Goal: Task Accomplishment & Management: Manage account settings

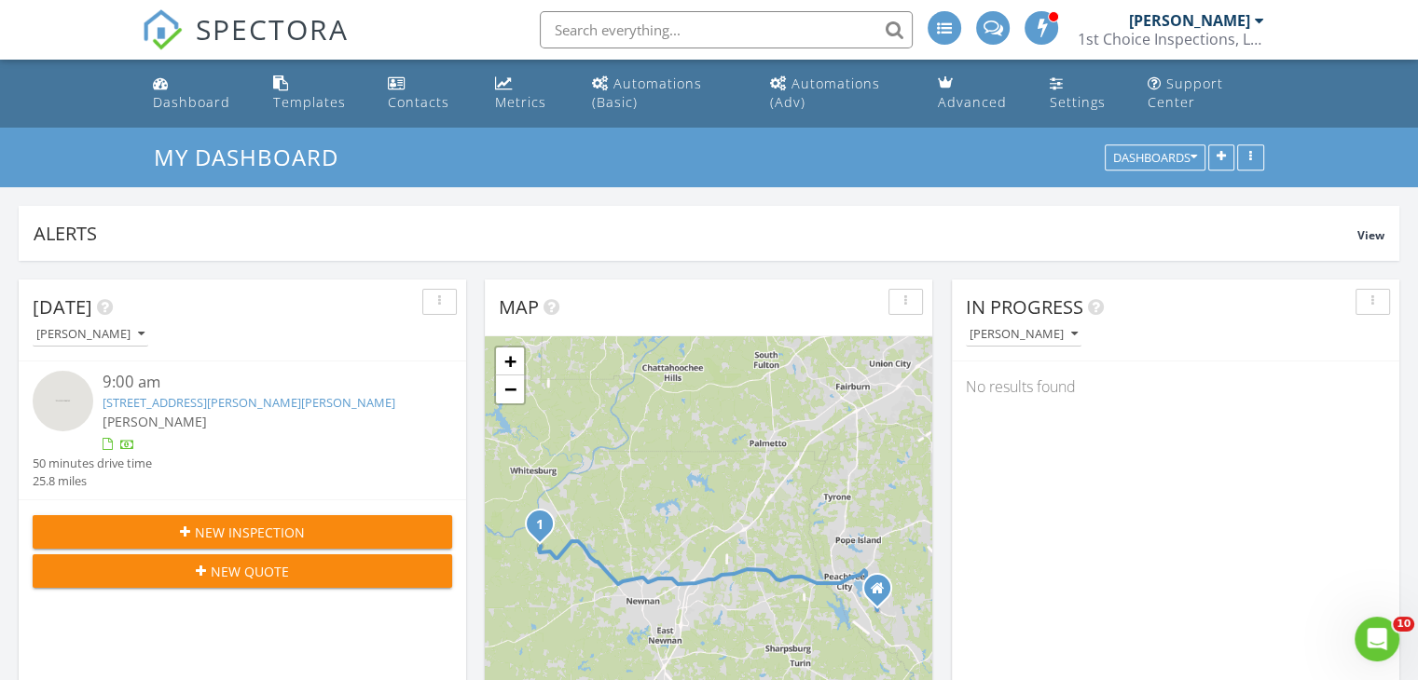
scroll to position [101, 0]
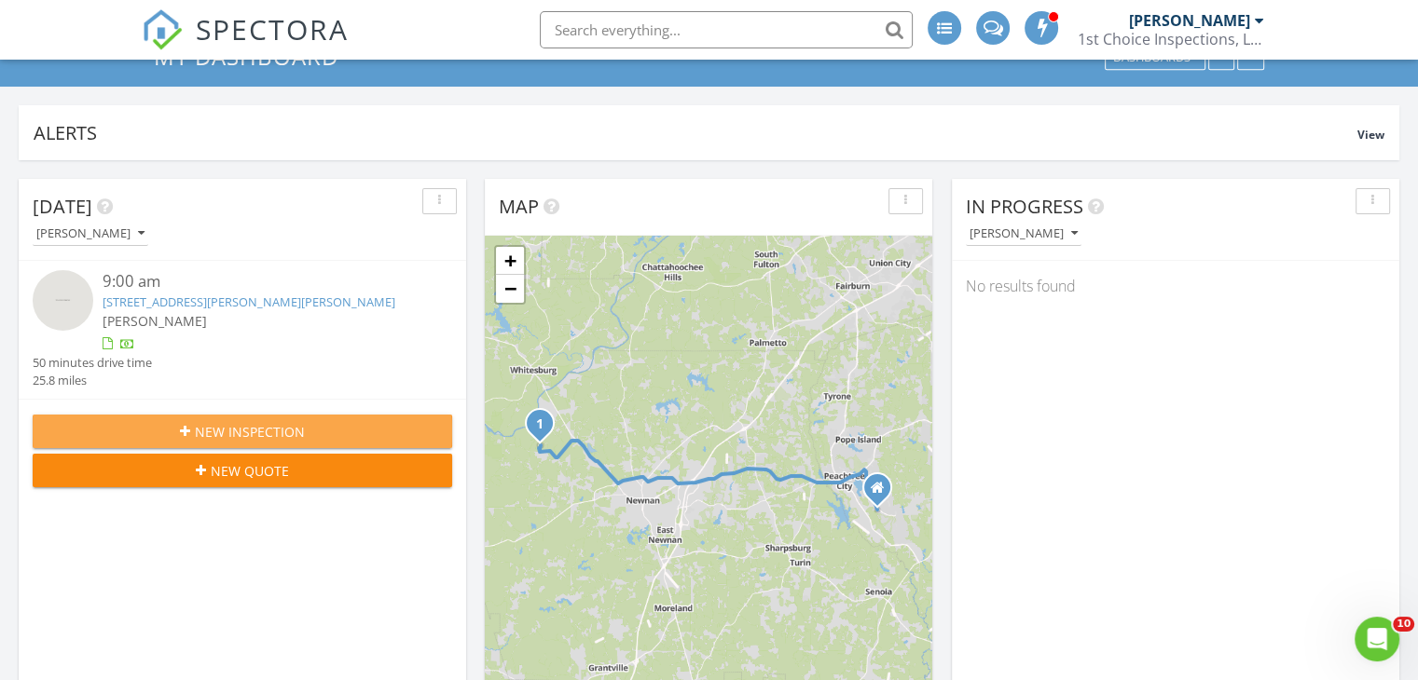
click at [392, 434] on div "New Inspection" at bounding box center [243, 432] width 390 height 20
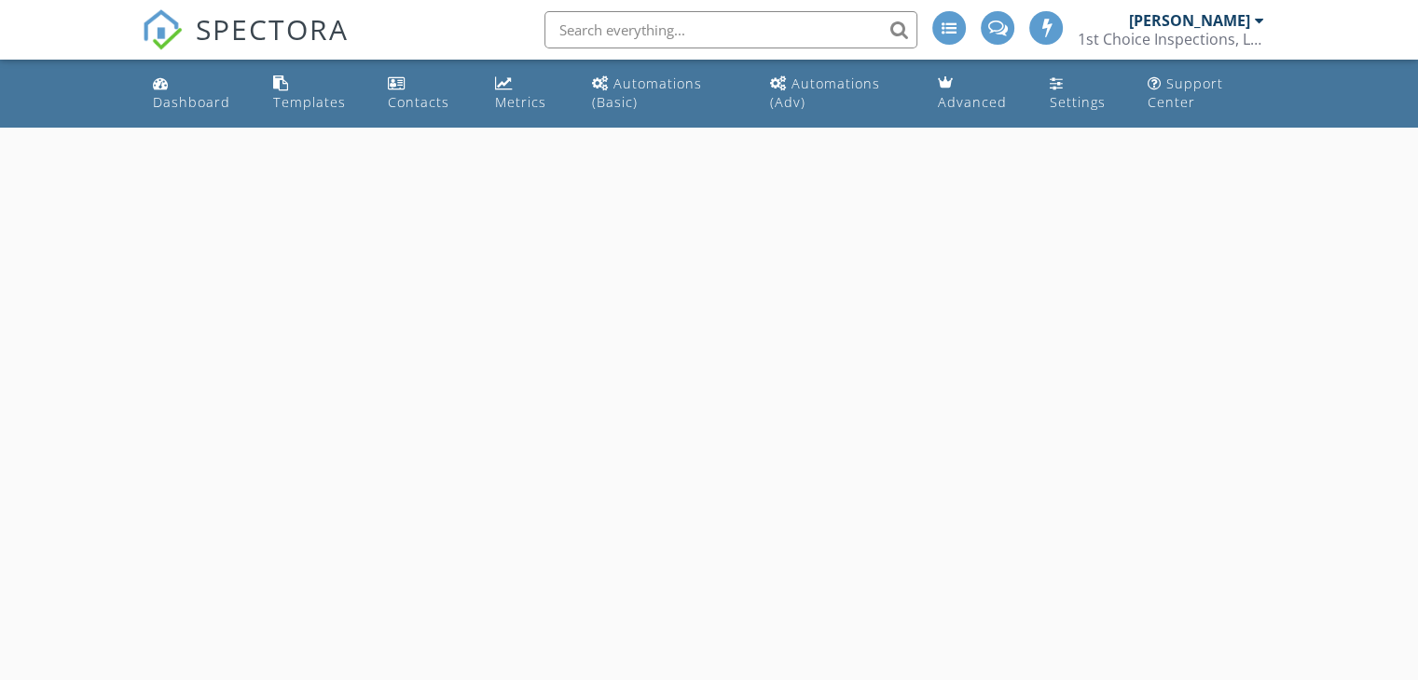
select select "7"
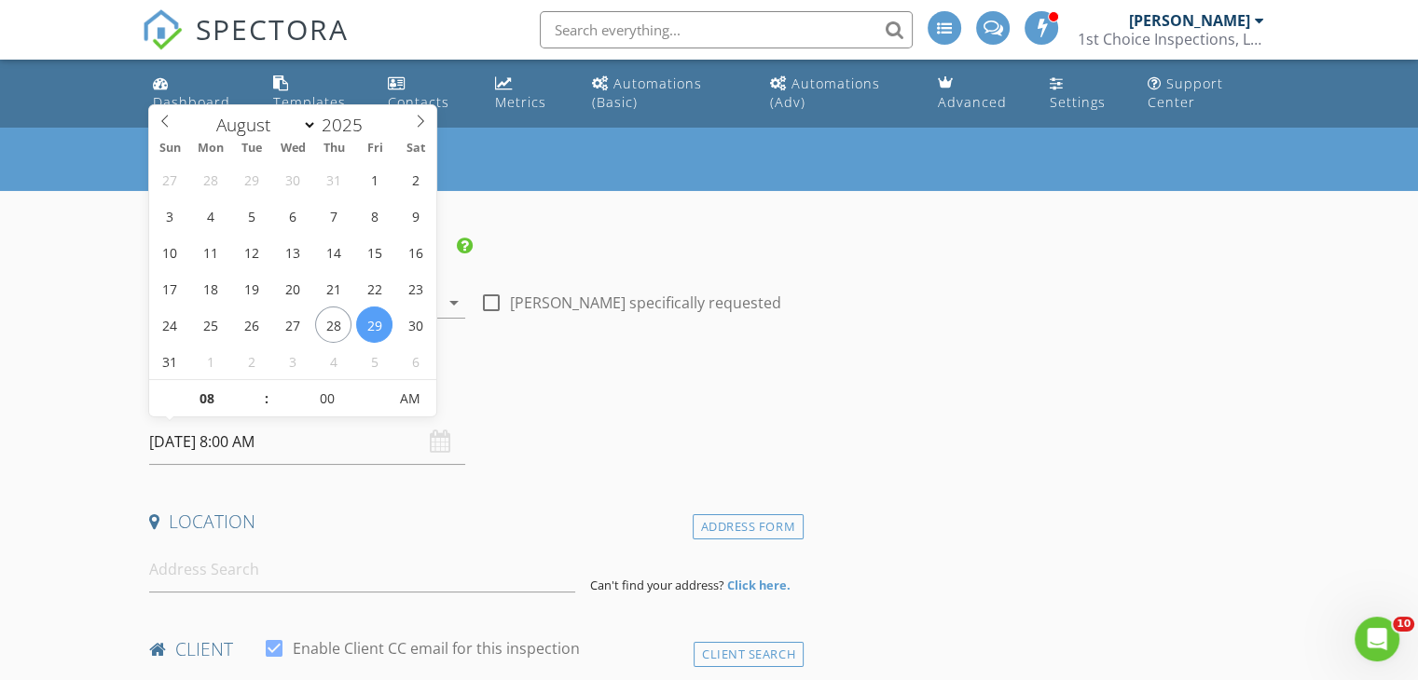
click at [392, 434] on input "08/29/2025 8:00 AM" at bounding box center [307, 442] width 316 height 46
type input "08/28/2025 8:00 AM"
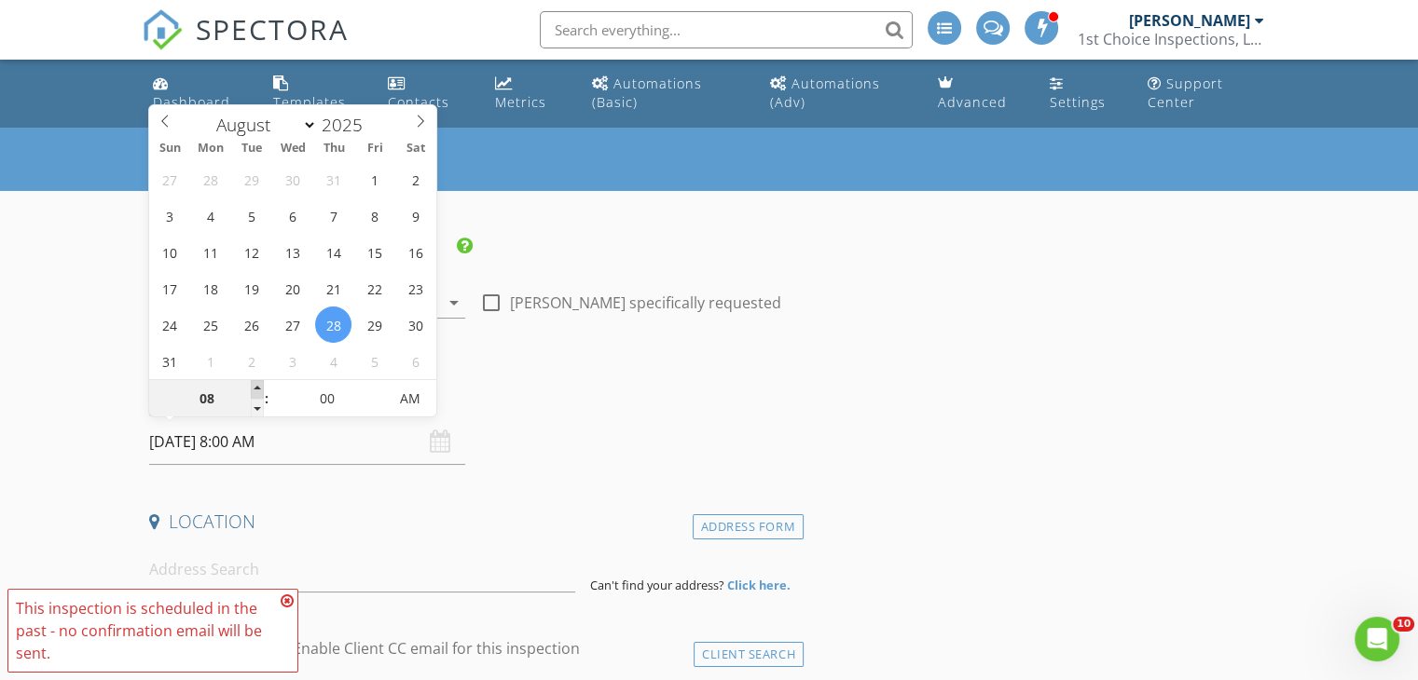
type input "09"
type input "08/28/2025 9:00 AM"
click at [255, 381] on span at bounding box center [257, 389] width 13 height 19
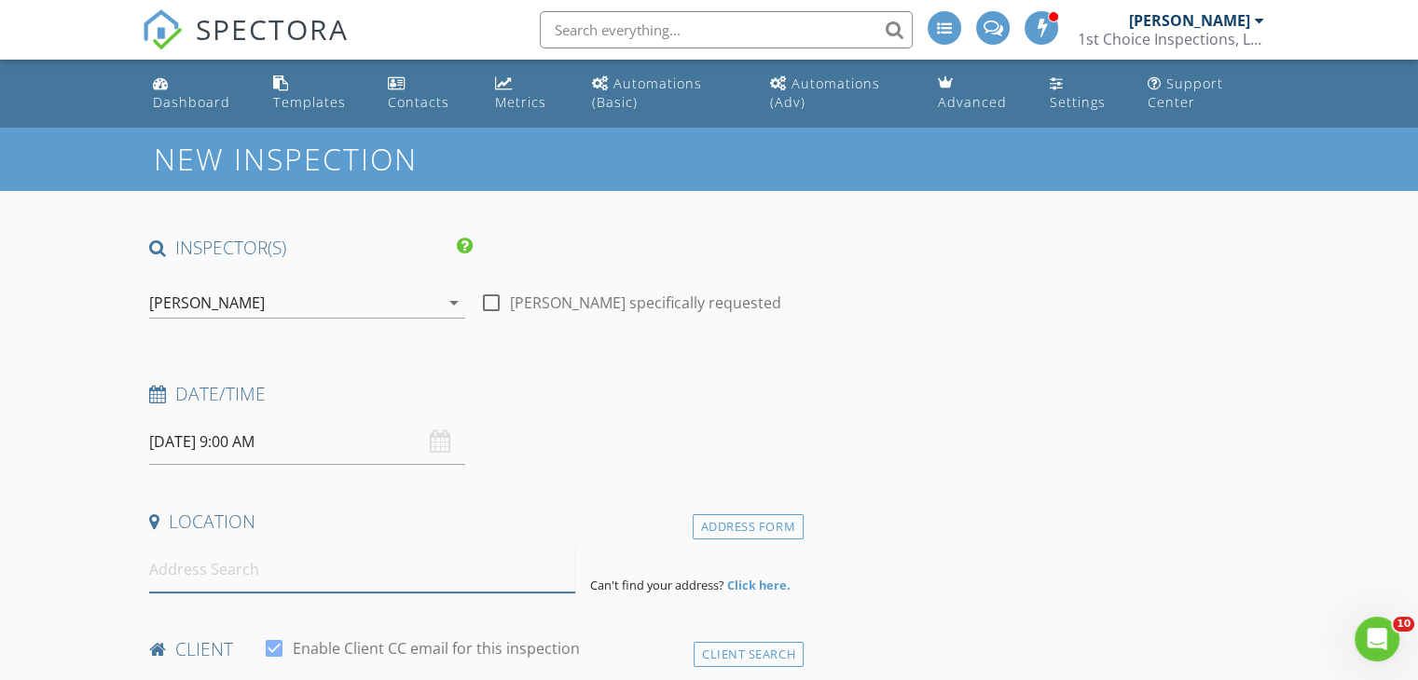
click at [312, 578] on input at bounding box center [362, 570] width 426 height 46
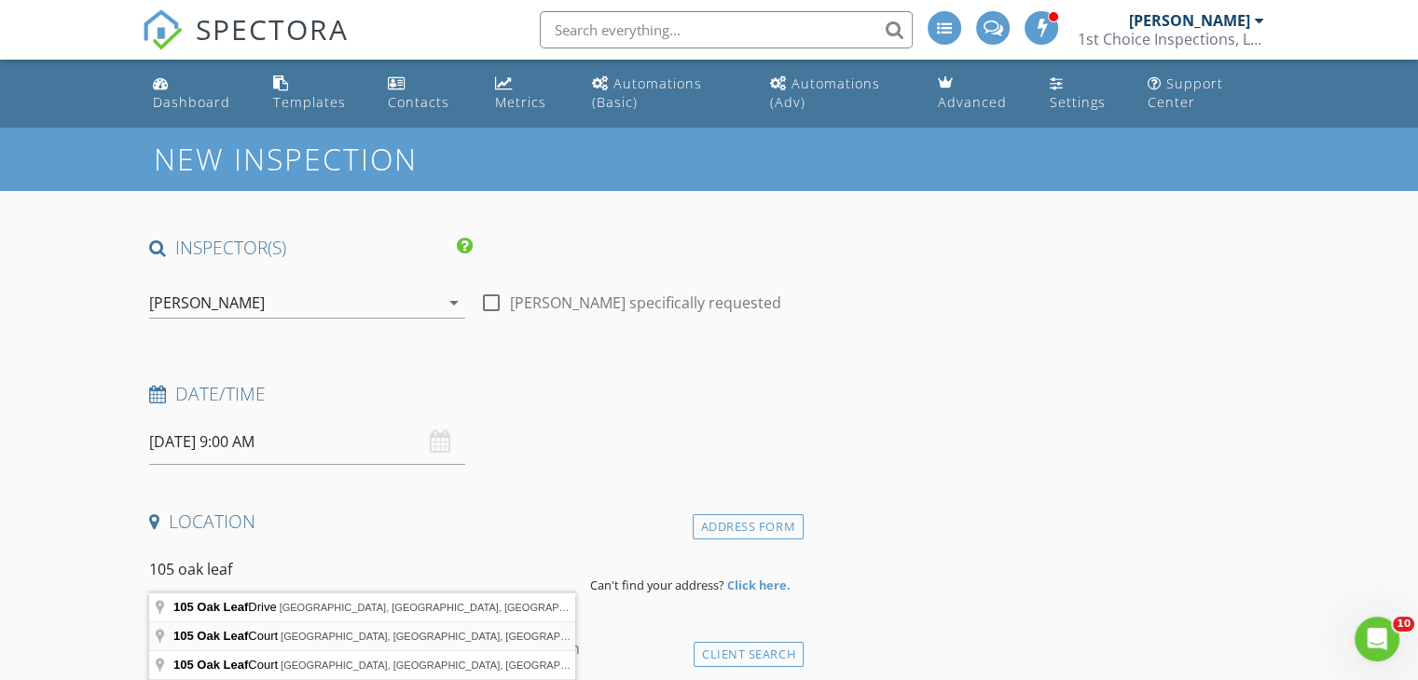
type input "105 Oak Leaf Court, Fayetteville, GA, USA"
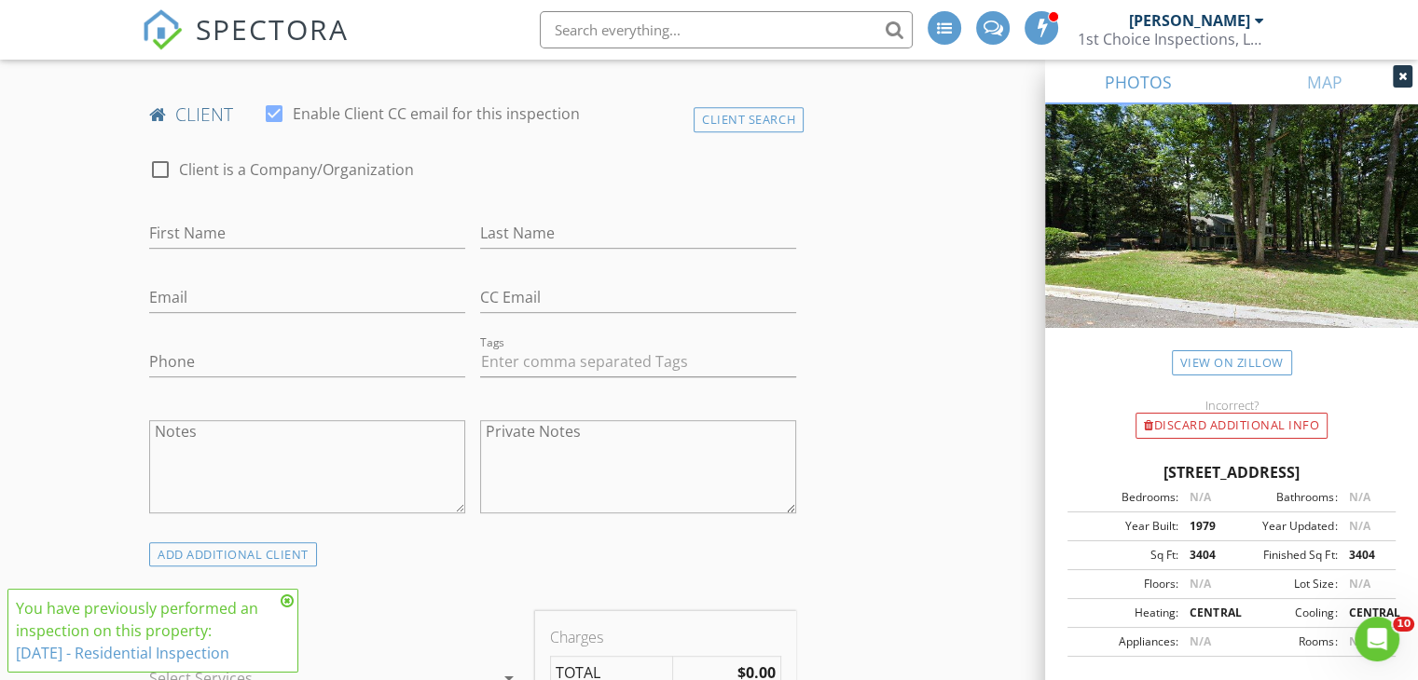
scroll to position [917, 0]
click at [763, 119] on div "Client Search" at bounding box center [749, 118] width 110 height 25
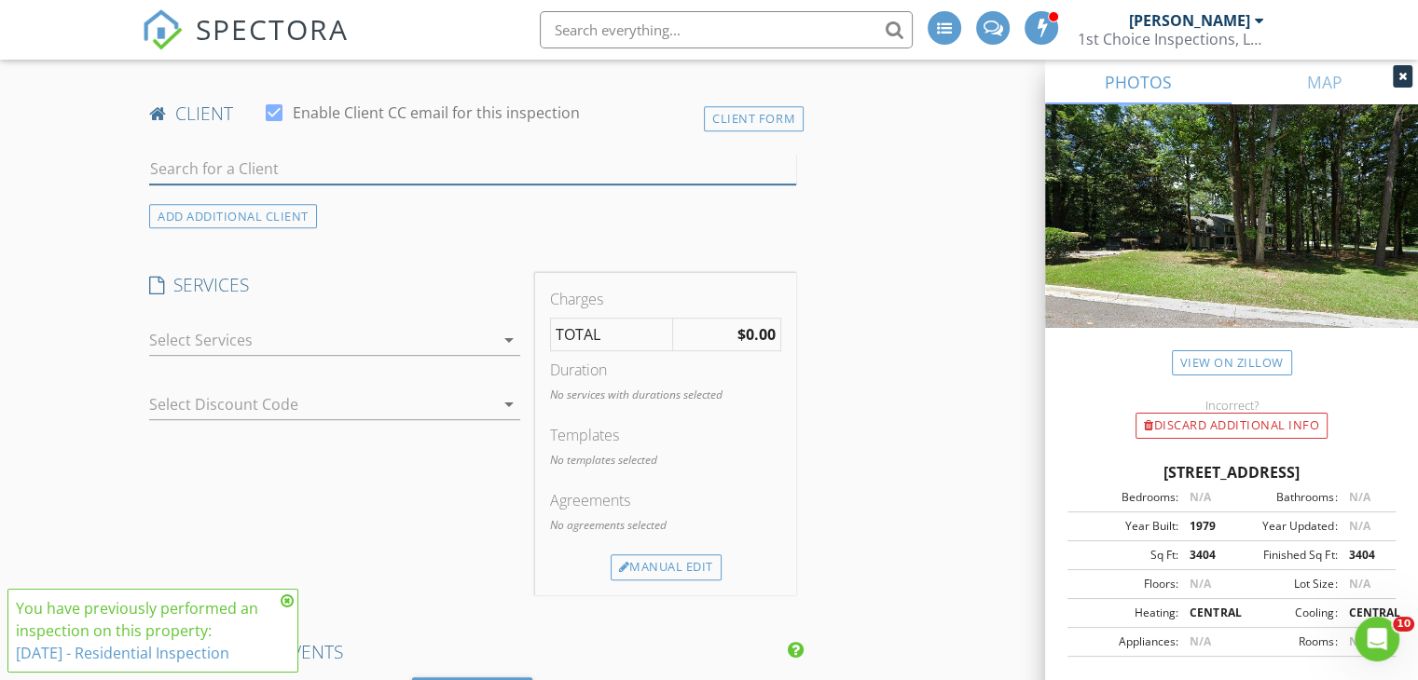
click at [664, 172] on input "text" at bounding box center [472, 169] width 647 height 31
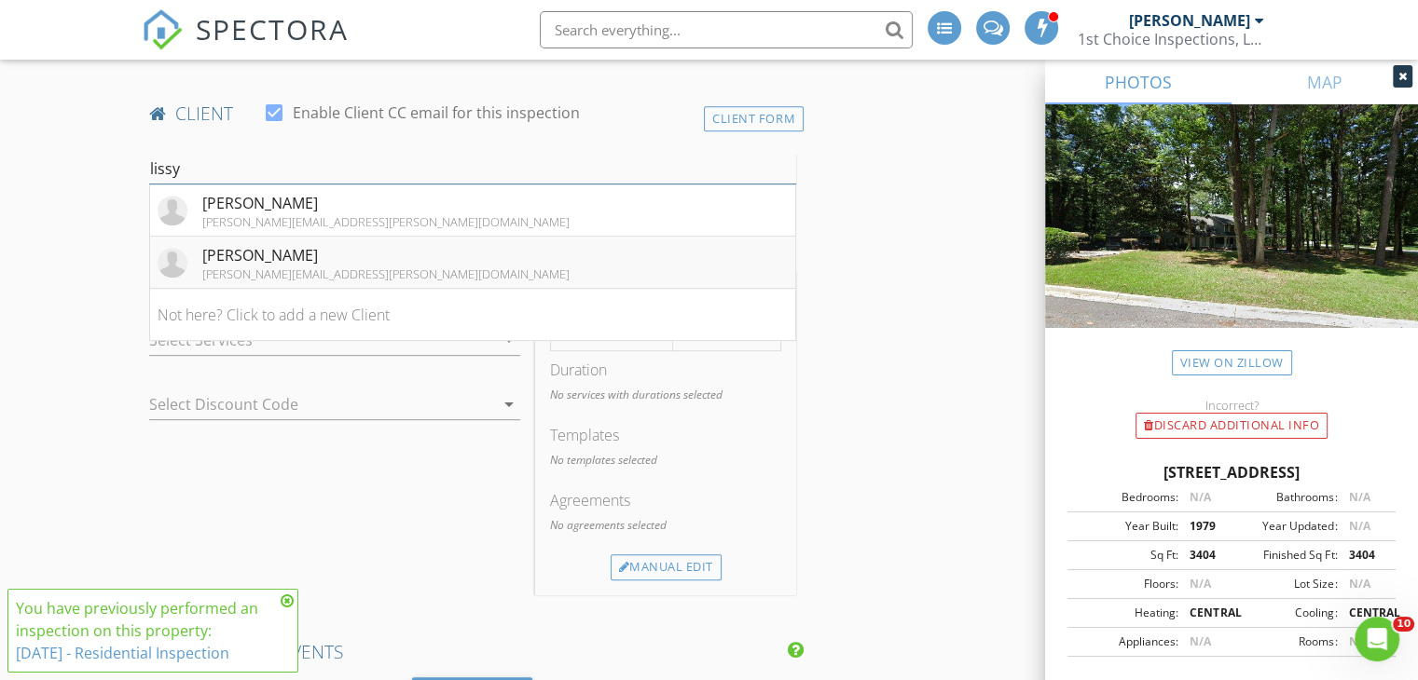
type input "lissy"
click at [515, 258] on li "Lissy Montes montes.lissy@aol.com" at bounding box center [472, 263] width 645 height 52
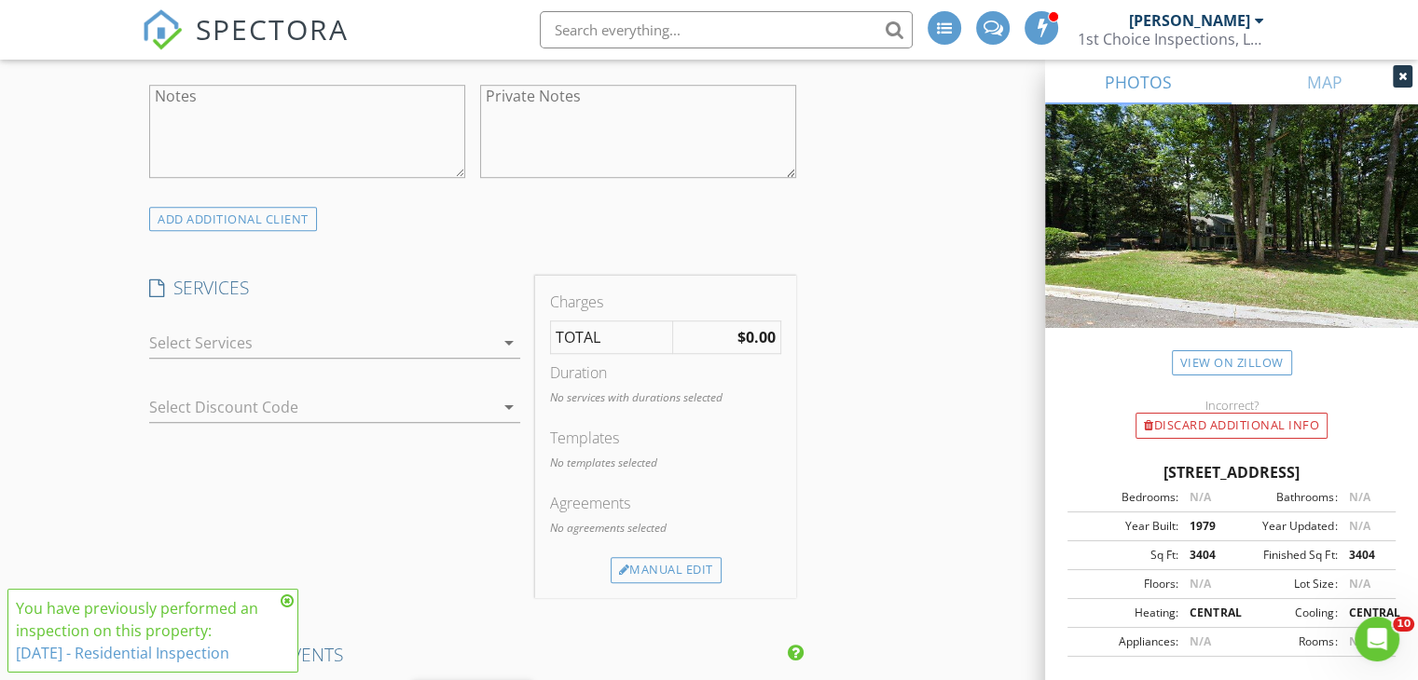
scroll to position [1253, 0]
click at [265, 341] on div at bounding box center [321, 342] width 345 height 30
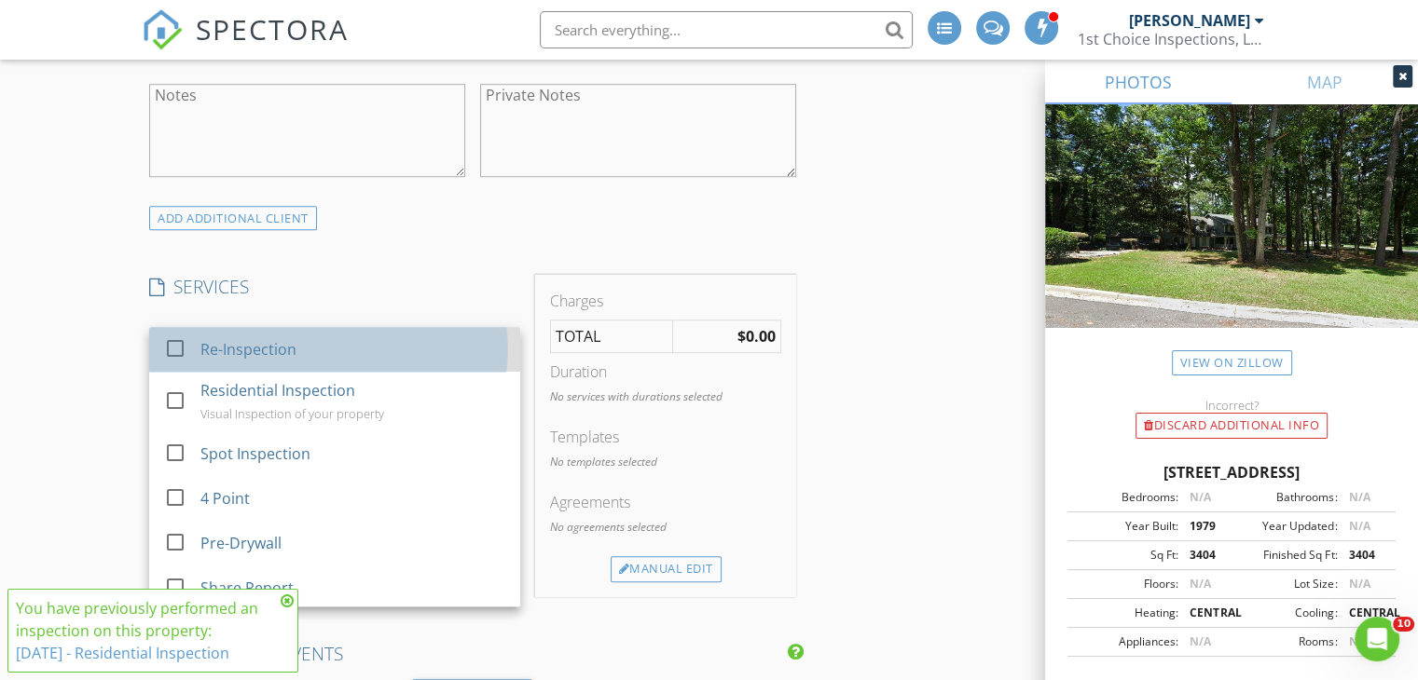
click at [401, 365] on div "Re-Inspection" at bounding box center [353, 349] width 306 height 37
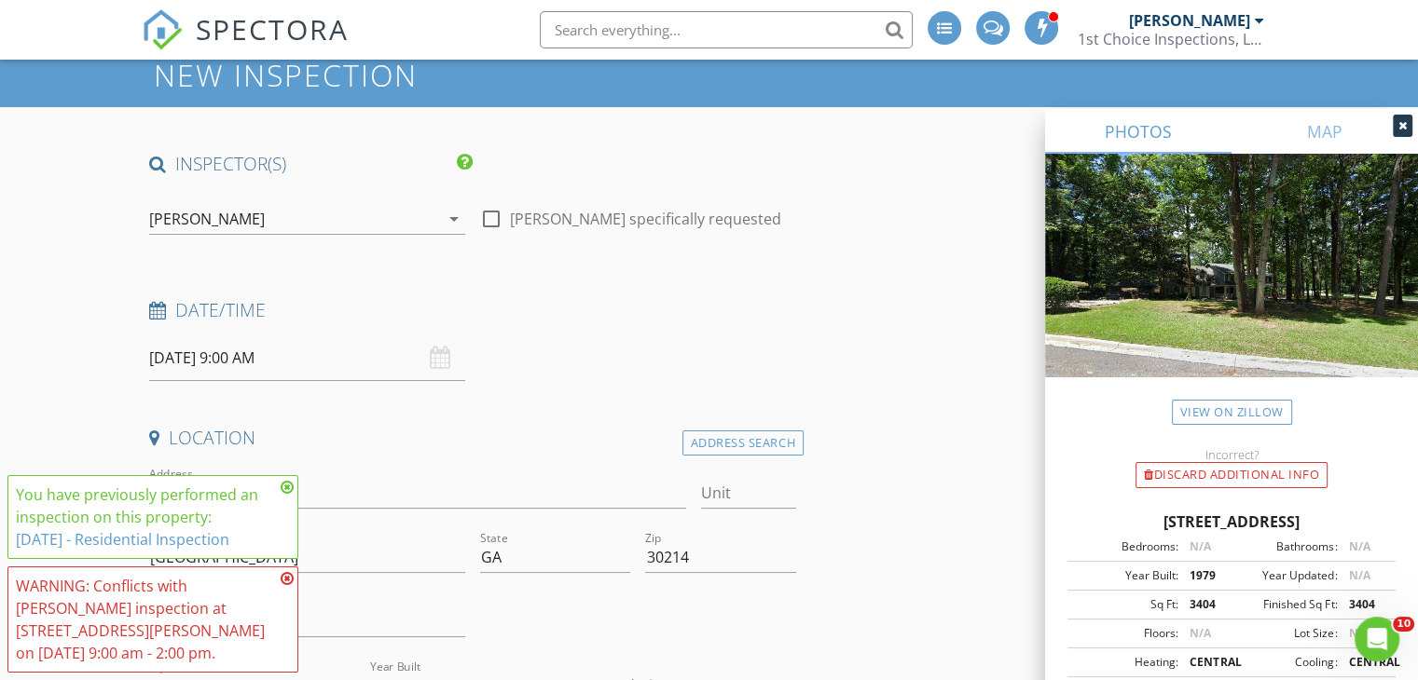
scroll to position [0, 0]
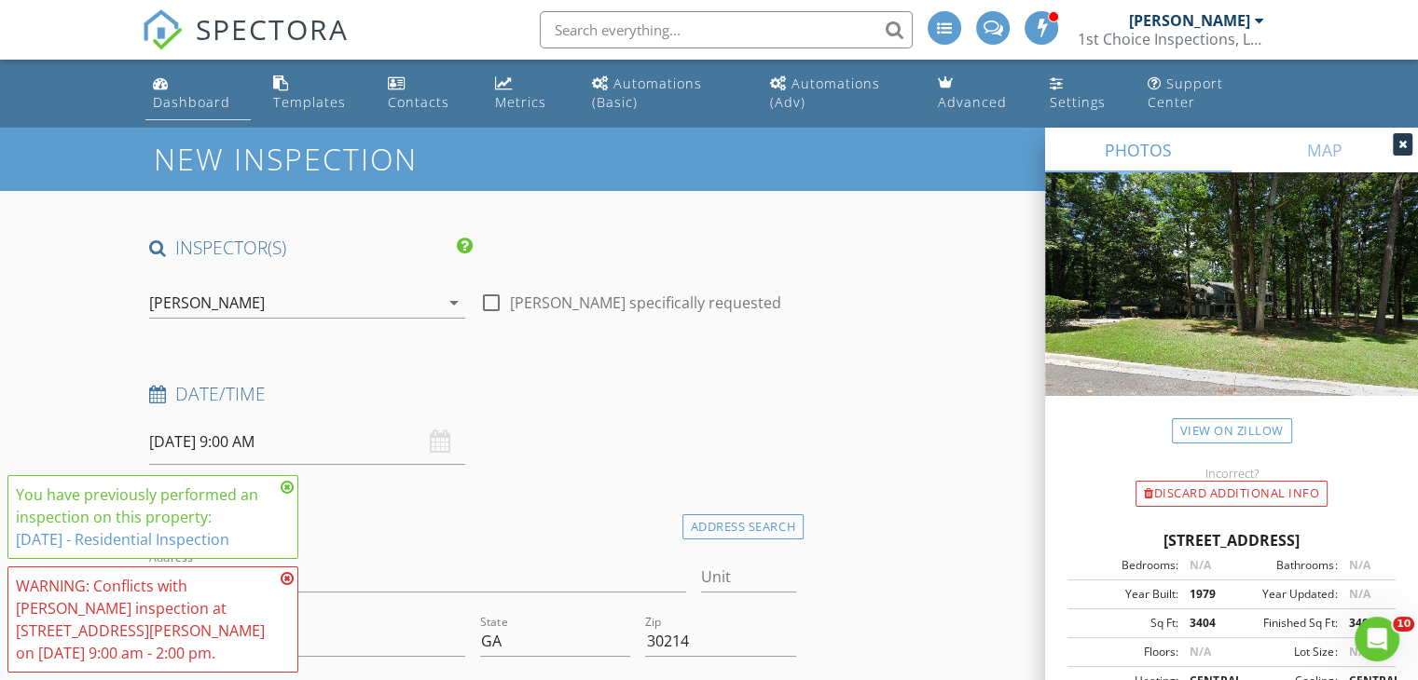
click at [153, 102] on div "Dashboard" at bounding box center [191, 102] width 77 height 18
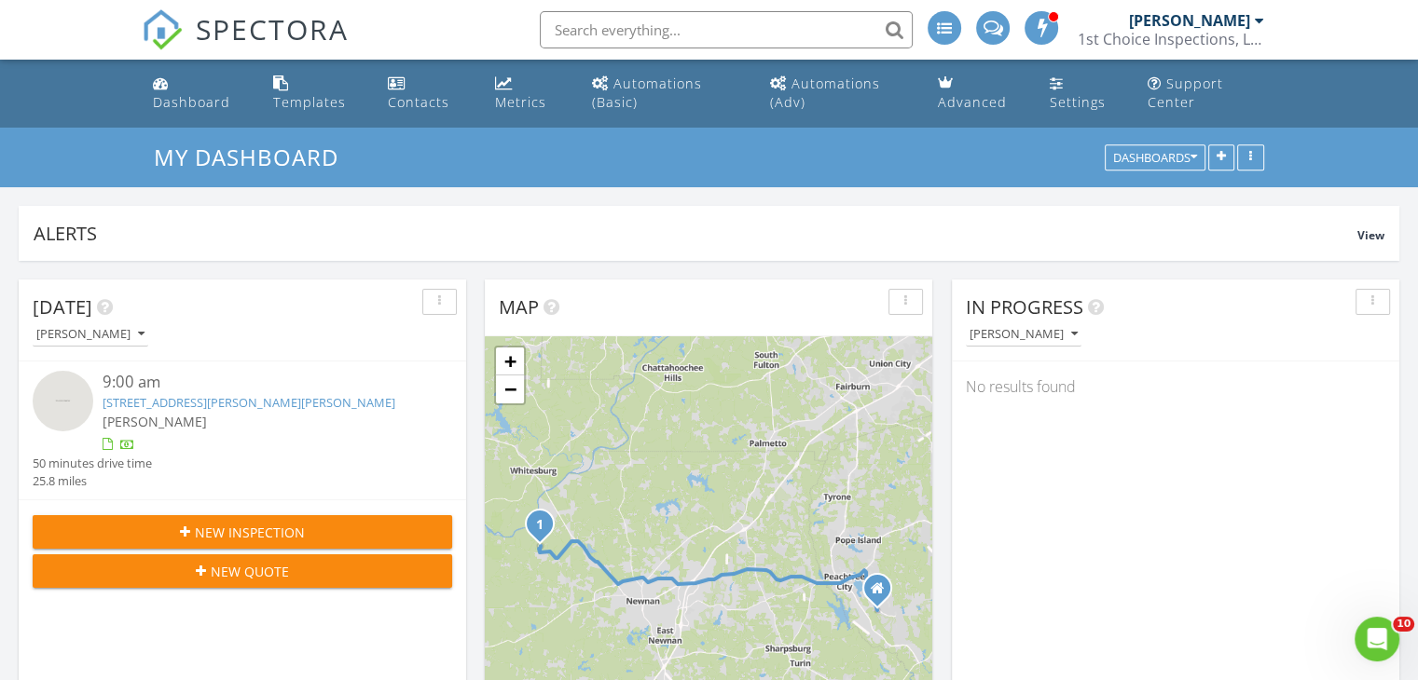
click at [660, 20] on input "text" at bounding box center [726, 29] width 373 height 37
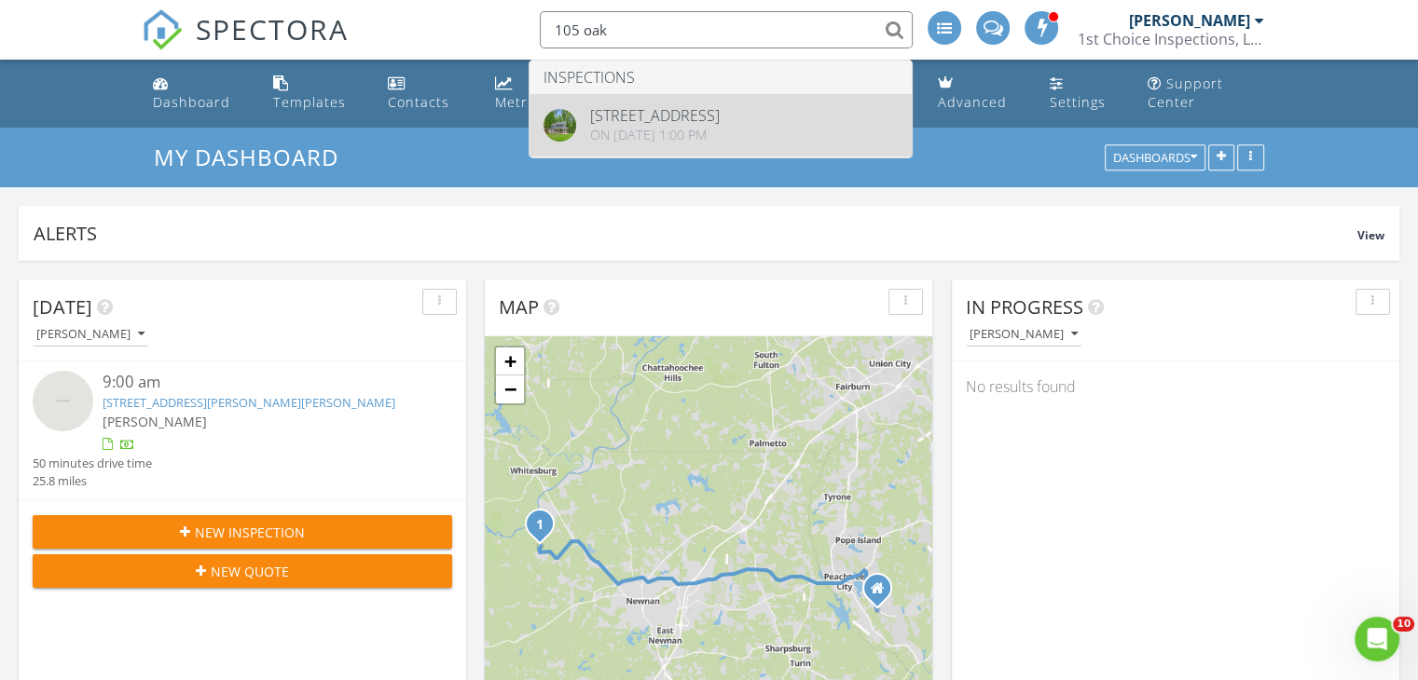
type input "105 oak"
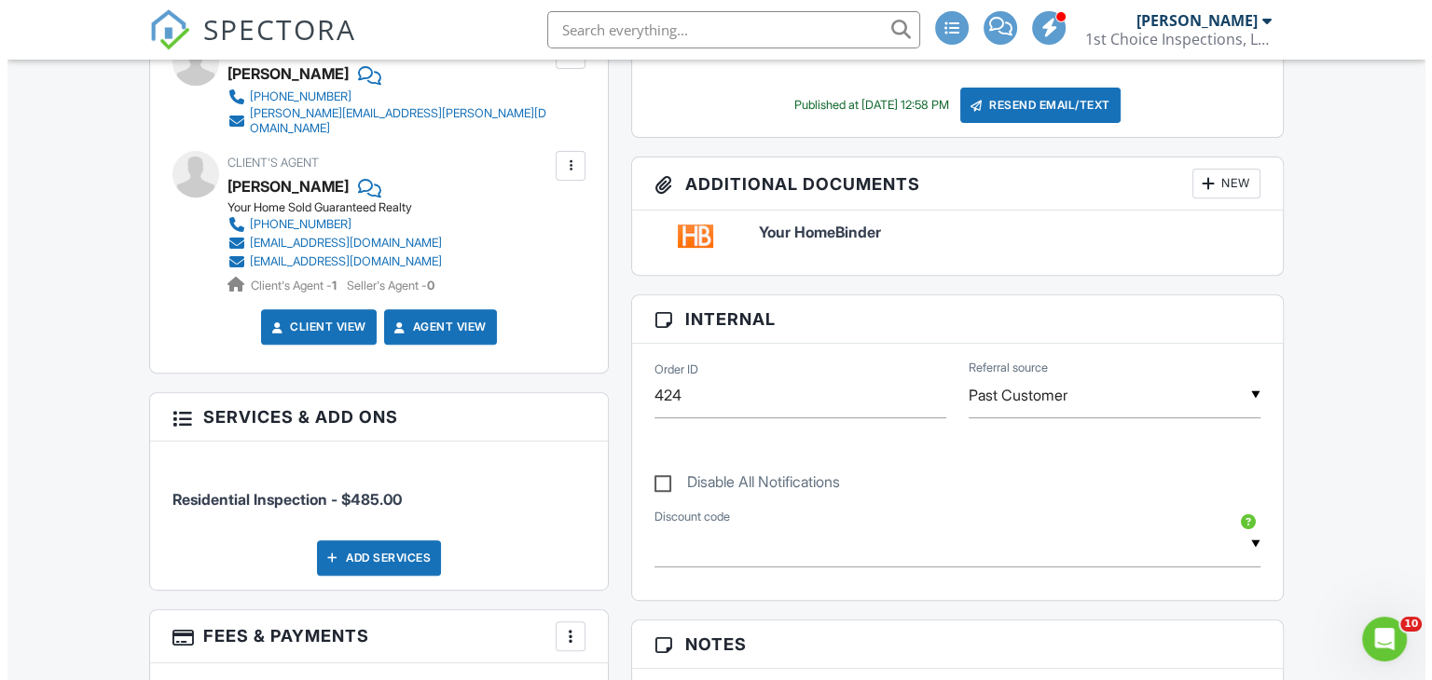
scroll to position [802, 0]
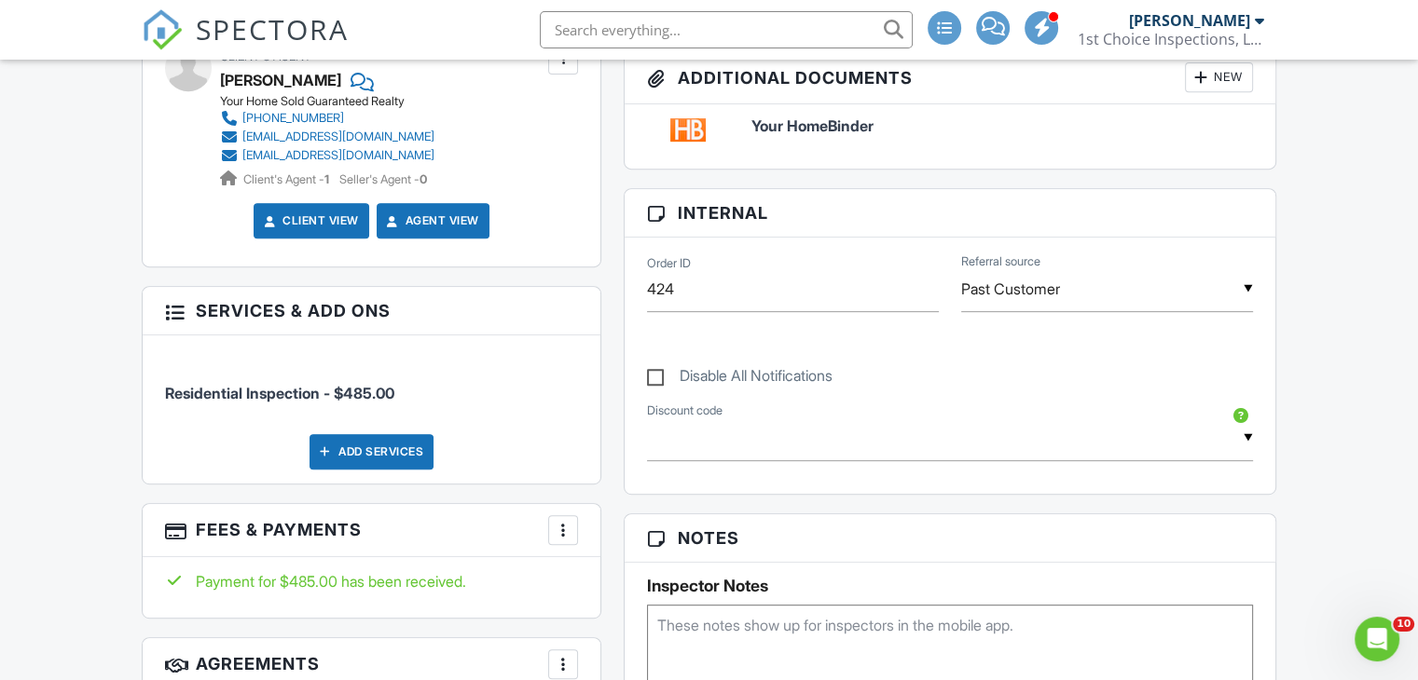
click at [402, 445] on div "Add Services" at bounding box center [371, 451] width 124 height 35
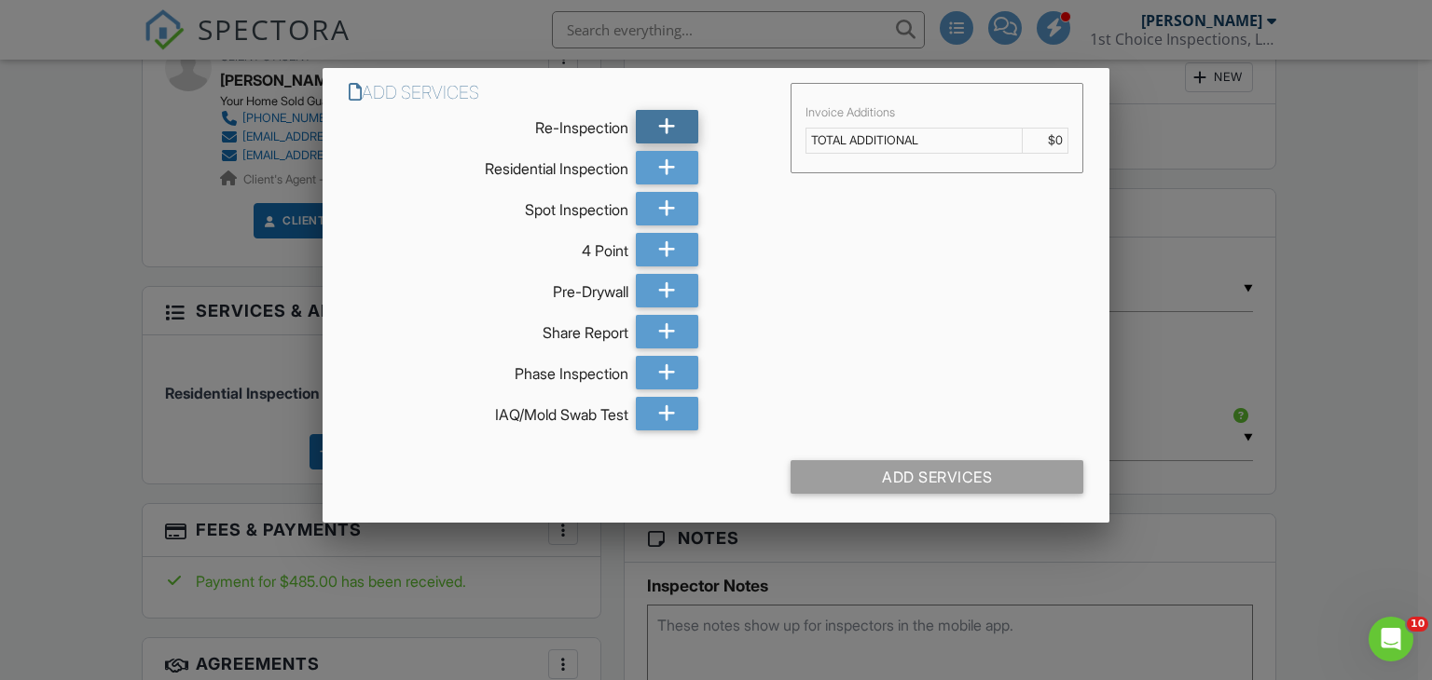
click at [671, 131] on icon at bounding box center [667, 127] width 18 height 34
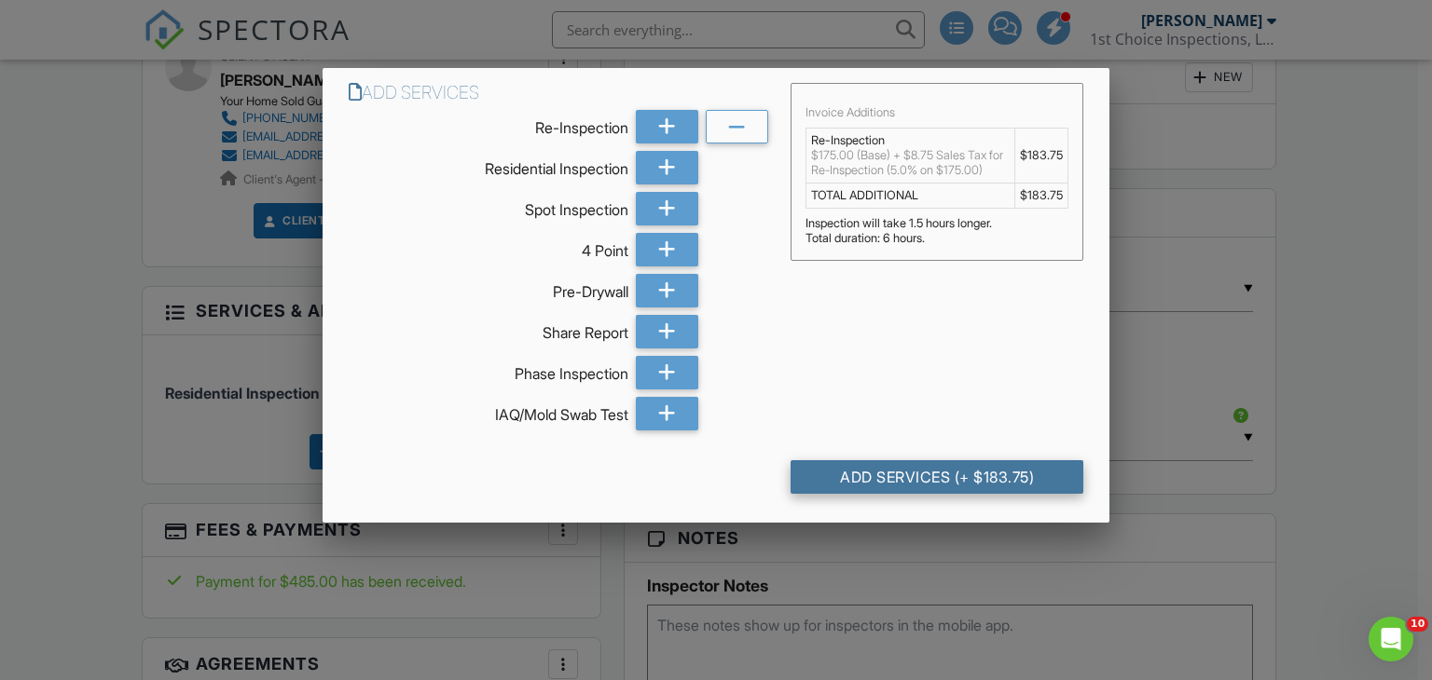
click at [865, 474] on div "Add Services (+ $183.75)" at bounding box center [937, 477] width 294 height 34
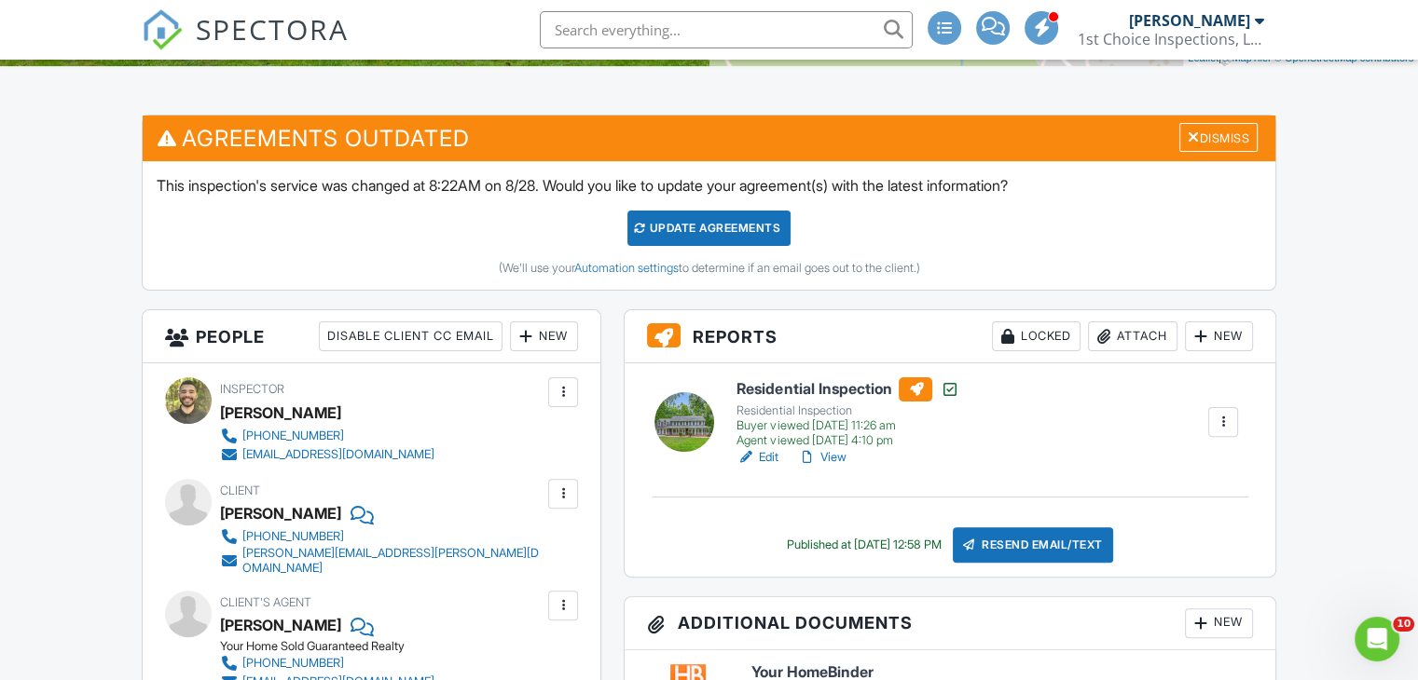
scroll to position [453, 0]
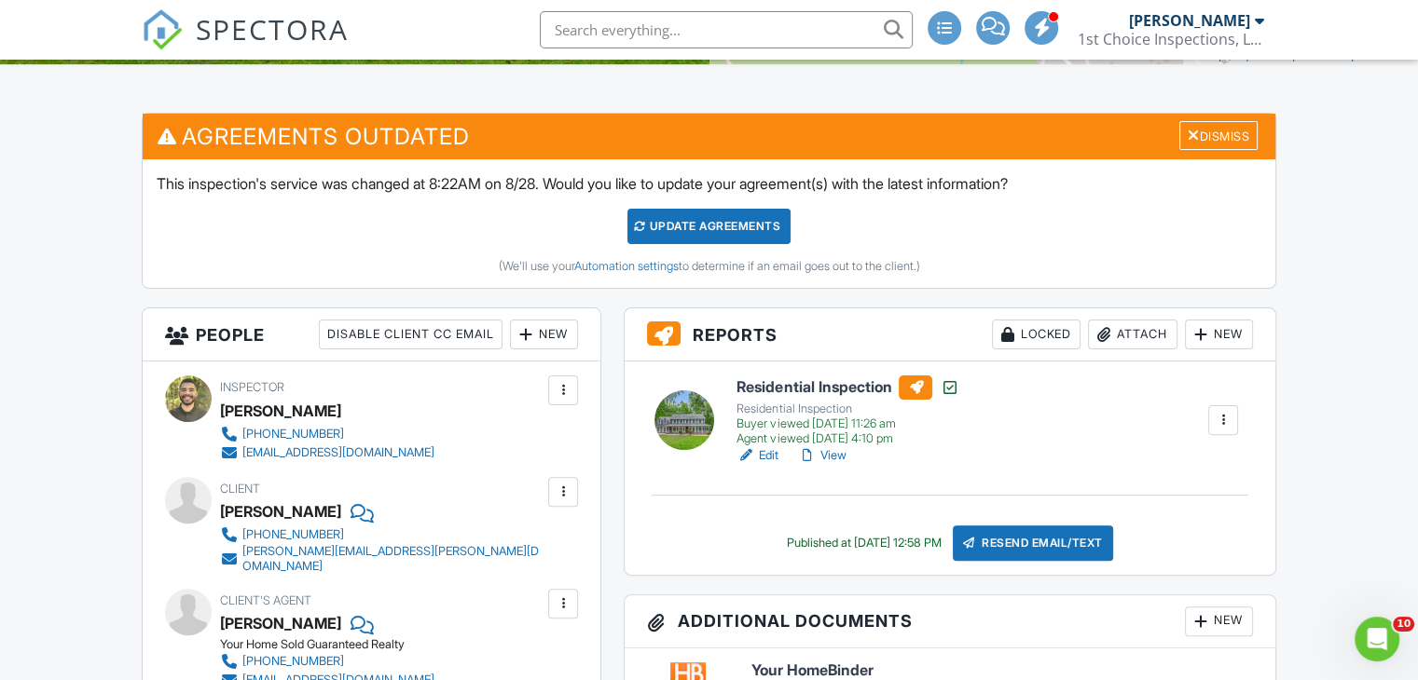
click at [1229, 411] on div at bounding box center [1223, 420] width 19 height 19
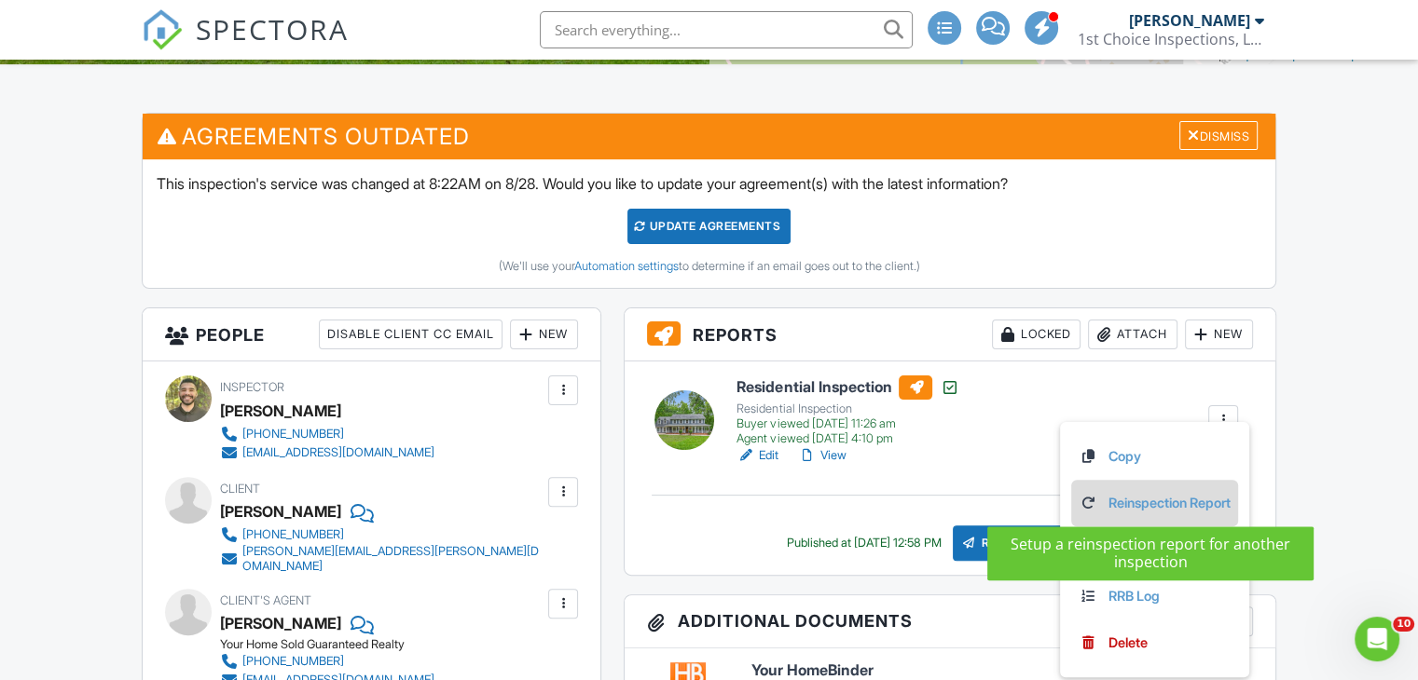
click at [1134, 512] on link "Reinspection Report" at bounding box center [1155, 503] width 152 height 21
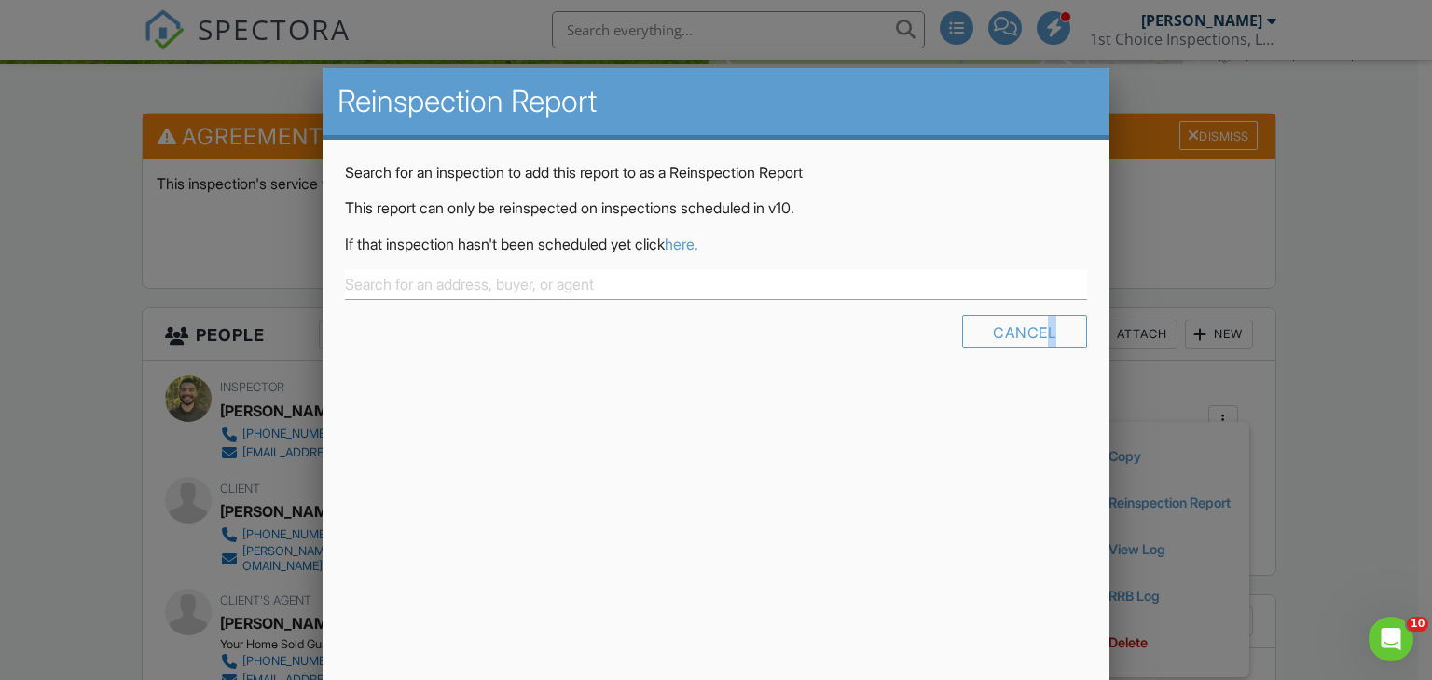
drag, startPoint x: 1048, startPoint y: 337, endPoint x: 1273, endPoint y: 343, distance: 225.7
click at [1275, 392] on div at bounding box center [716, 332] width 1432 height 851
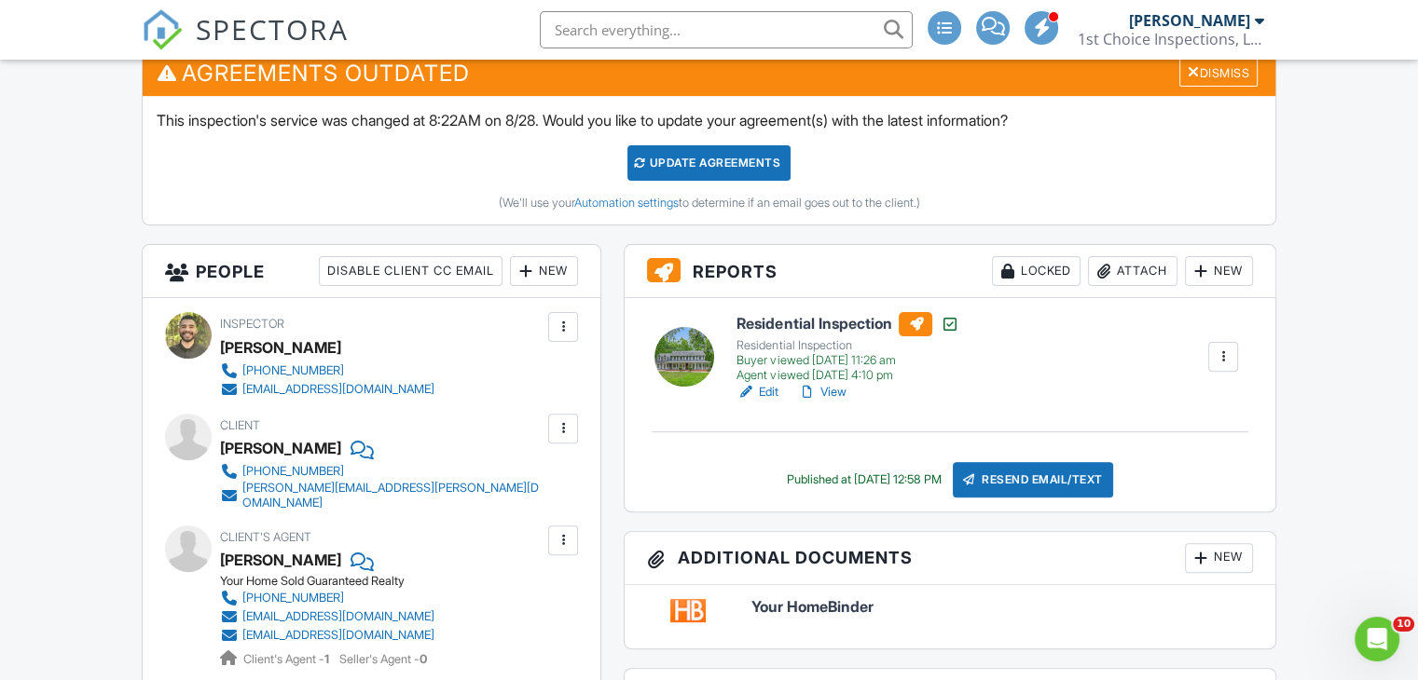
scroll to position [531, 0]
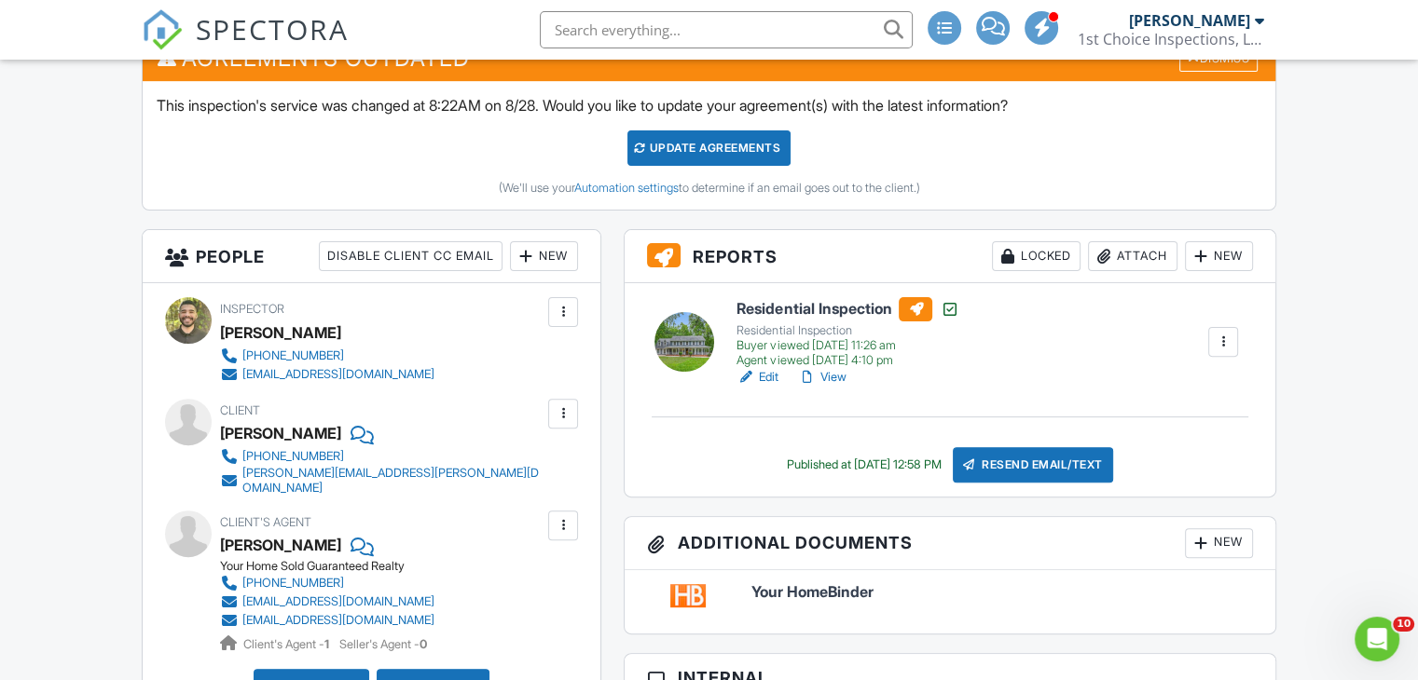
click at [1227, 343] on div at bounding box center [1223, 342] width 19 height 19
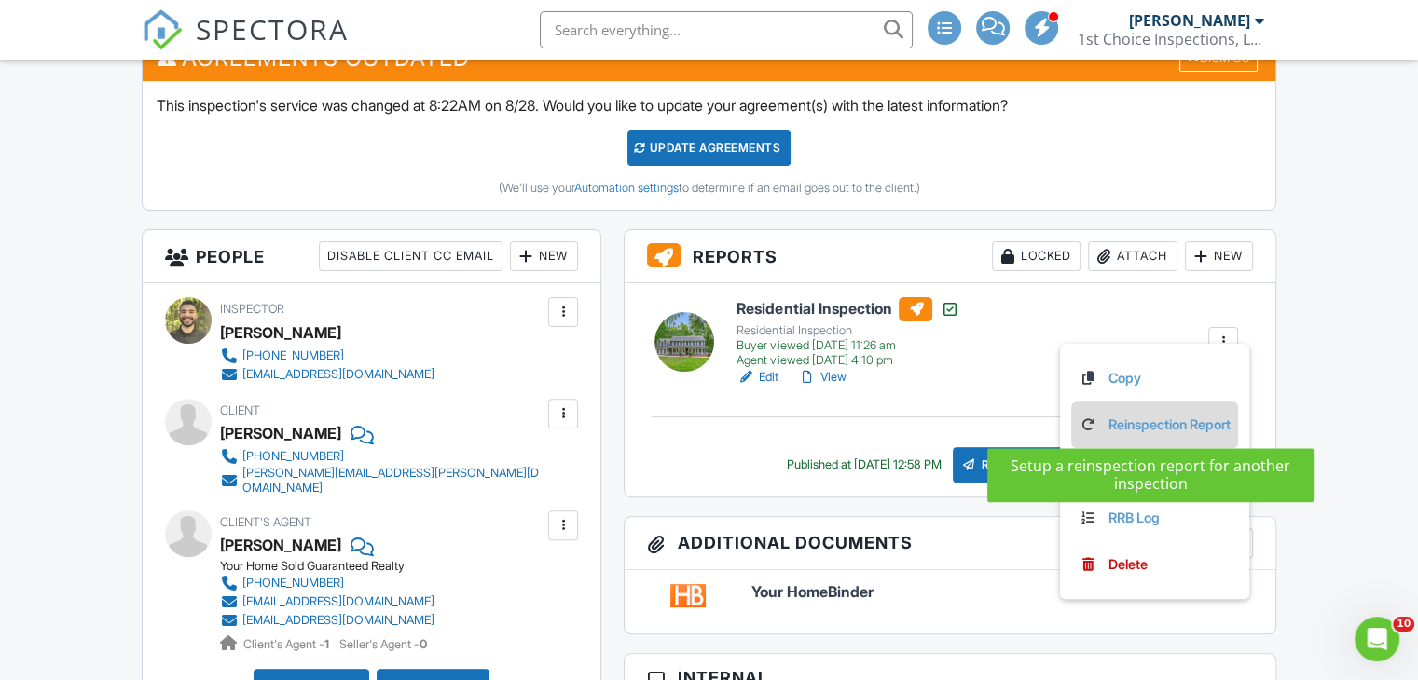
click at [1114, 433] on link "Reinspection Report" at bounding box center [1155, 425] width 152 height 21
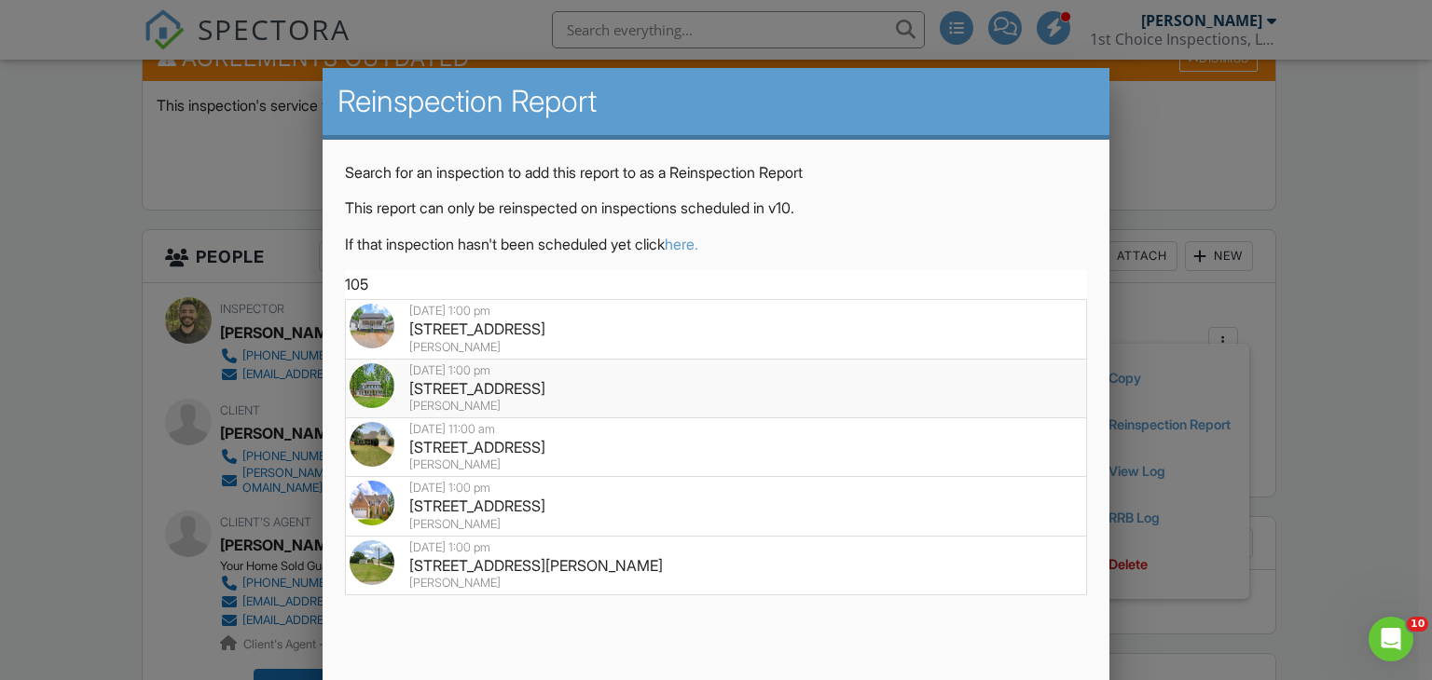
click at [837, 381] on div "105 Oak Leaf Ct, Fayetteville, GA 30214" at bounding box center [717, 388] width 734 height 21
type input "105 Oak Leaf Ct, Fayetteville, GA 30214"
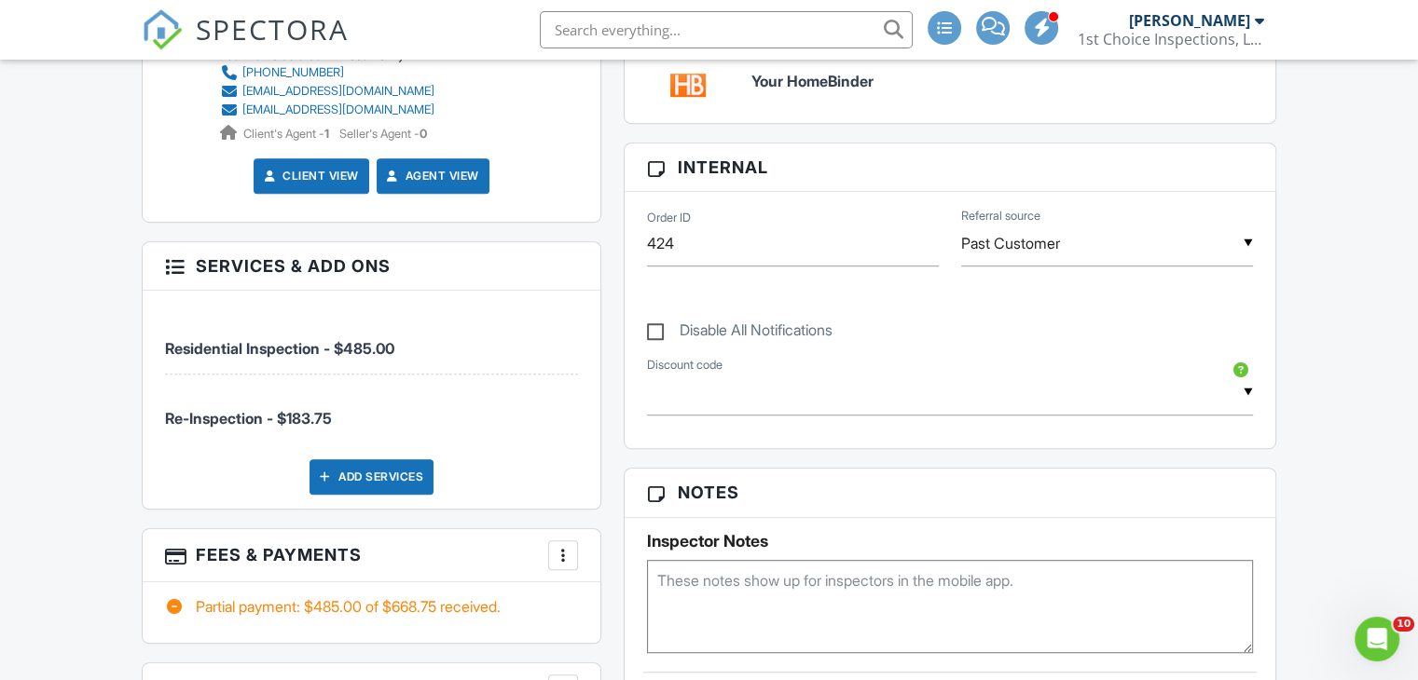
scroll to position [1087, 0]
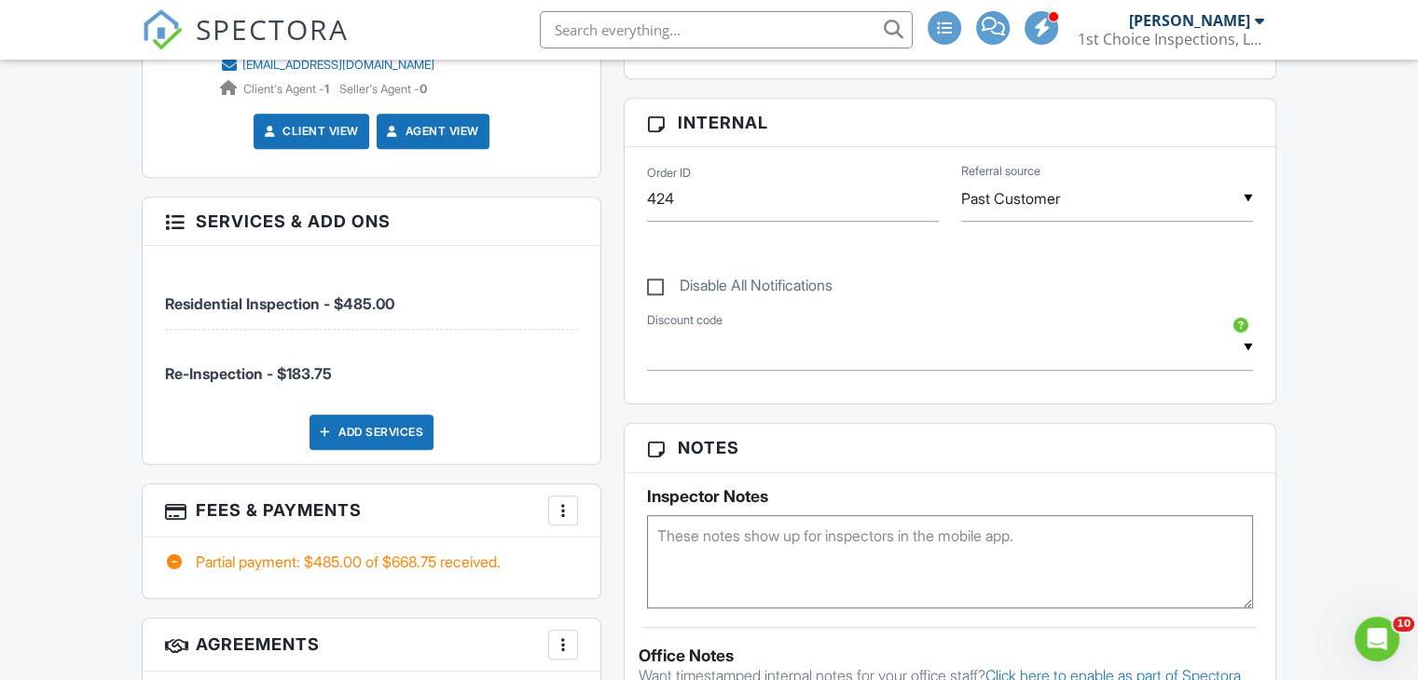
click at [297, 364] on span "Re-Inspection - $183.75" at bounding box center [248, 373] width 167 height 19
click at [298, 366] on span "Re-Inspection - $183.75" at bounding box center [248, 373] width 167 height 19
click at [162, 205] on h3 "Services & Add ons" at bounding box center [372, 222] width 458 height 48
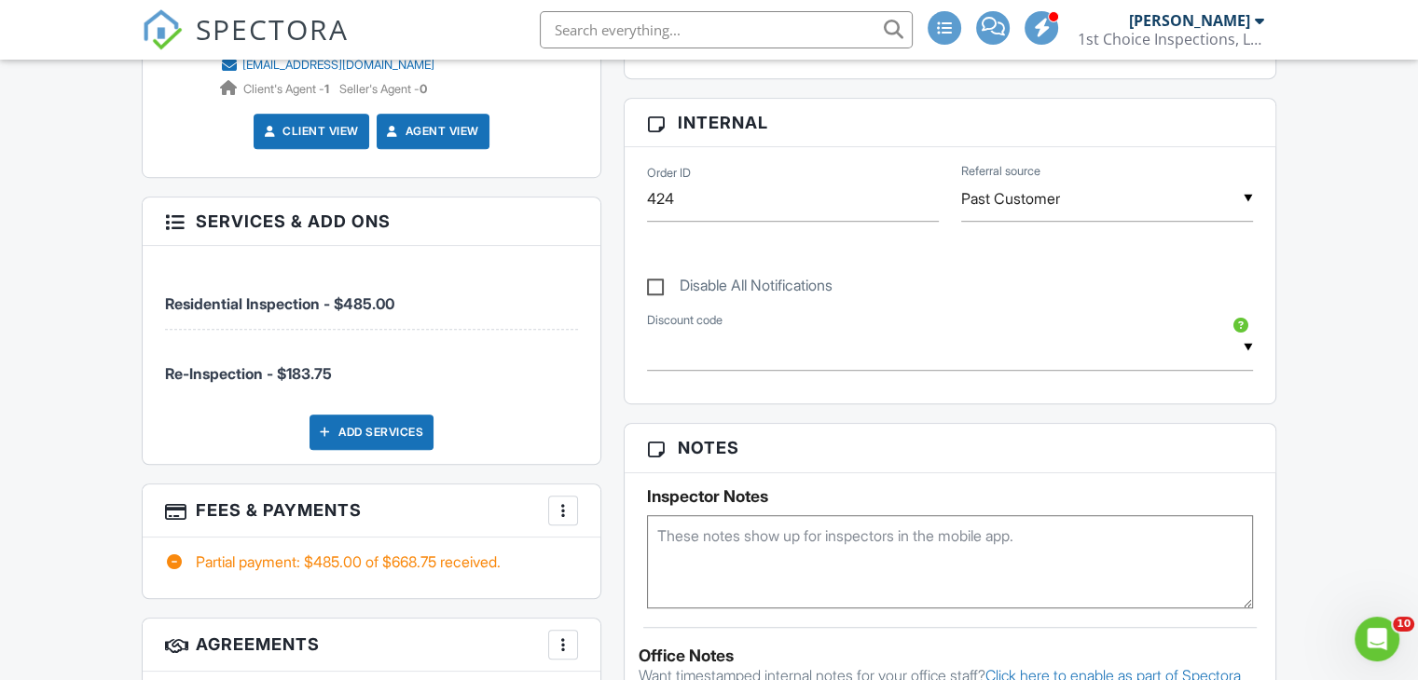
click at [181, 213] on div at bounding box center [174, 220] width 19 height 19
click at [328, 373] on li "Re-Inspection - $183.75" at bounding box center [371, 364] width 413 height 69
drag, startPoint x: 321, startPoint y: 370, endPoint x: 309, endPoint y: 361, distance: 14.6
click at [319, 370] on li "Re-Inspection - $183.75" at bounding box center [371, 364] width 413 height 69
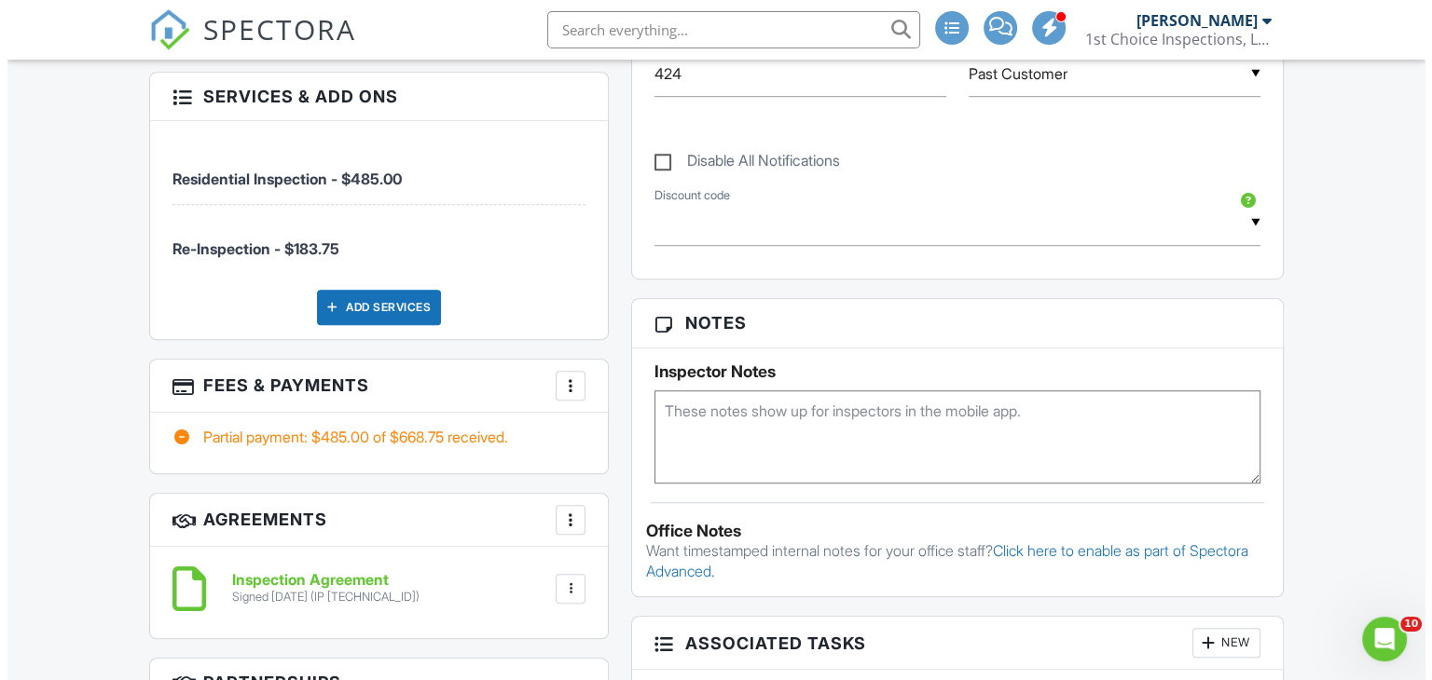
scroll to position [1243, 0]
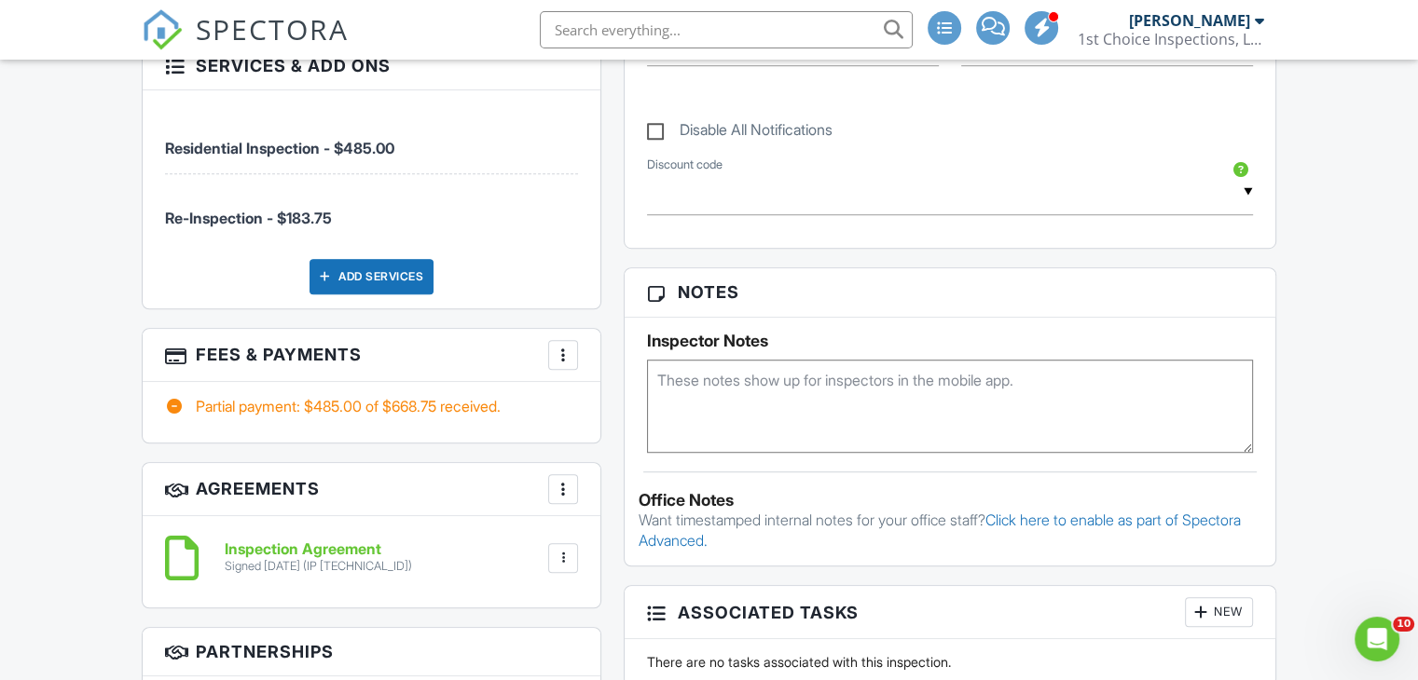
click at [564, 346] on div at bounding box center [563, 355] width 19 height 19
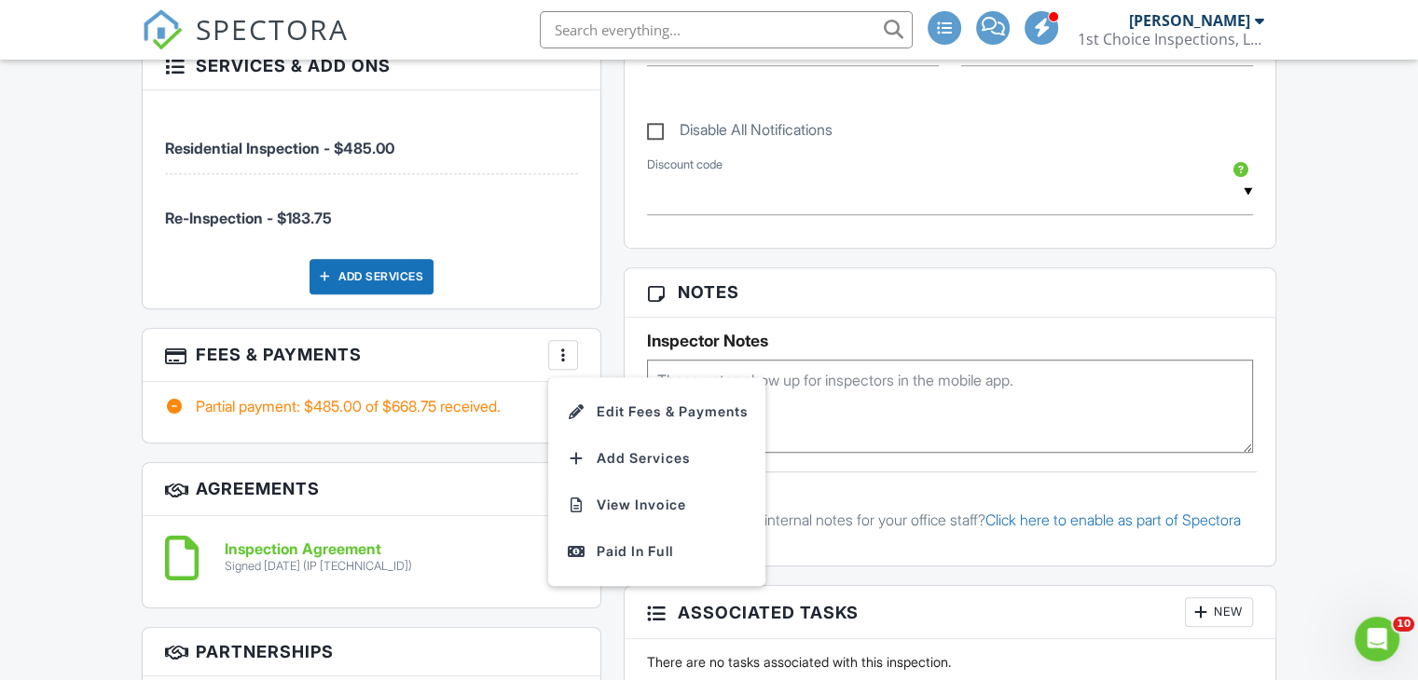
click at [616, 400] on li "Edit Fees & Payments" at bounding box center [656, 412] width 195 height 47
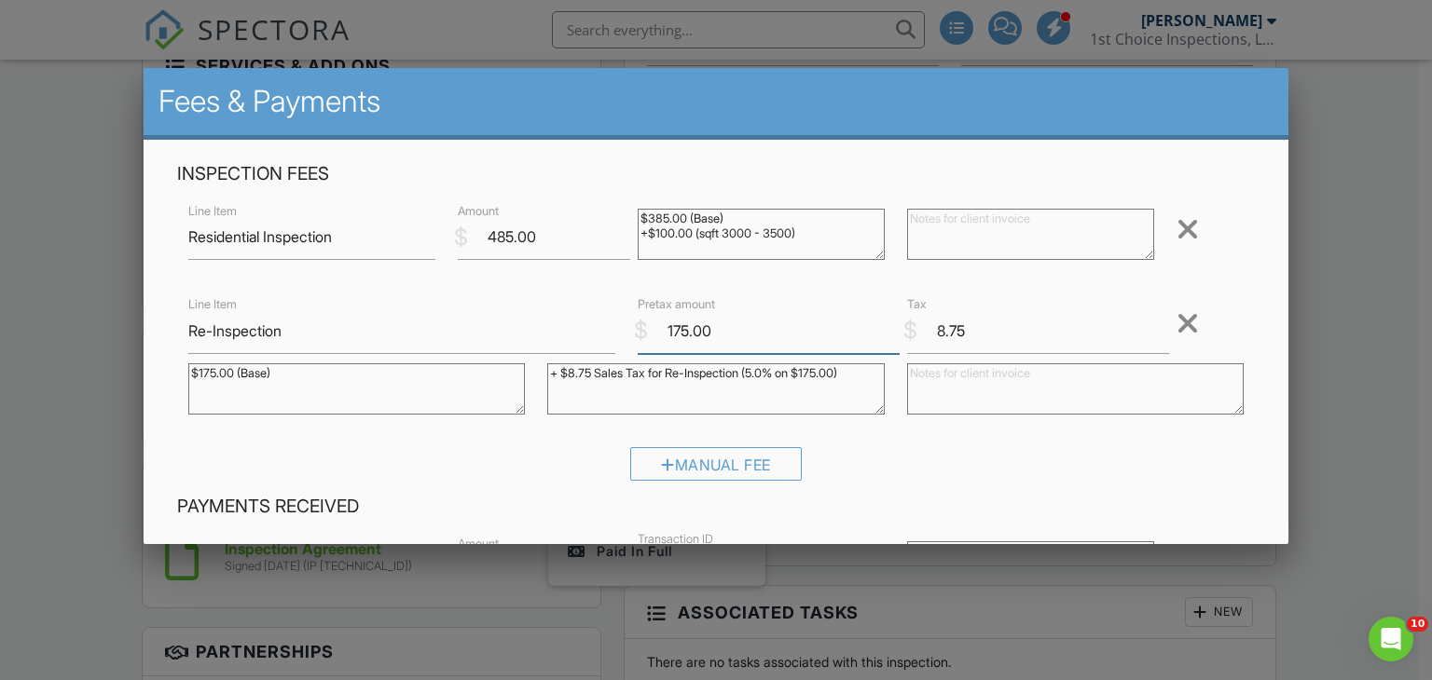
drag, startPoint x: 682, startPoint y: 332, endPoint x: 634, endPoint y: 307, distance: 54.6
click at [633, 309] on div "$ Pretax amount 175.00" at bounding box center [760, 332] width 269 height 46
type input "200.00"
click at [1176, 321] on div at bounding box center [1187, 324] width 22 height 30
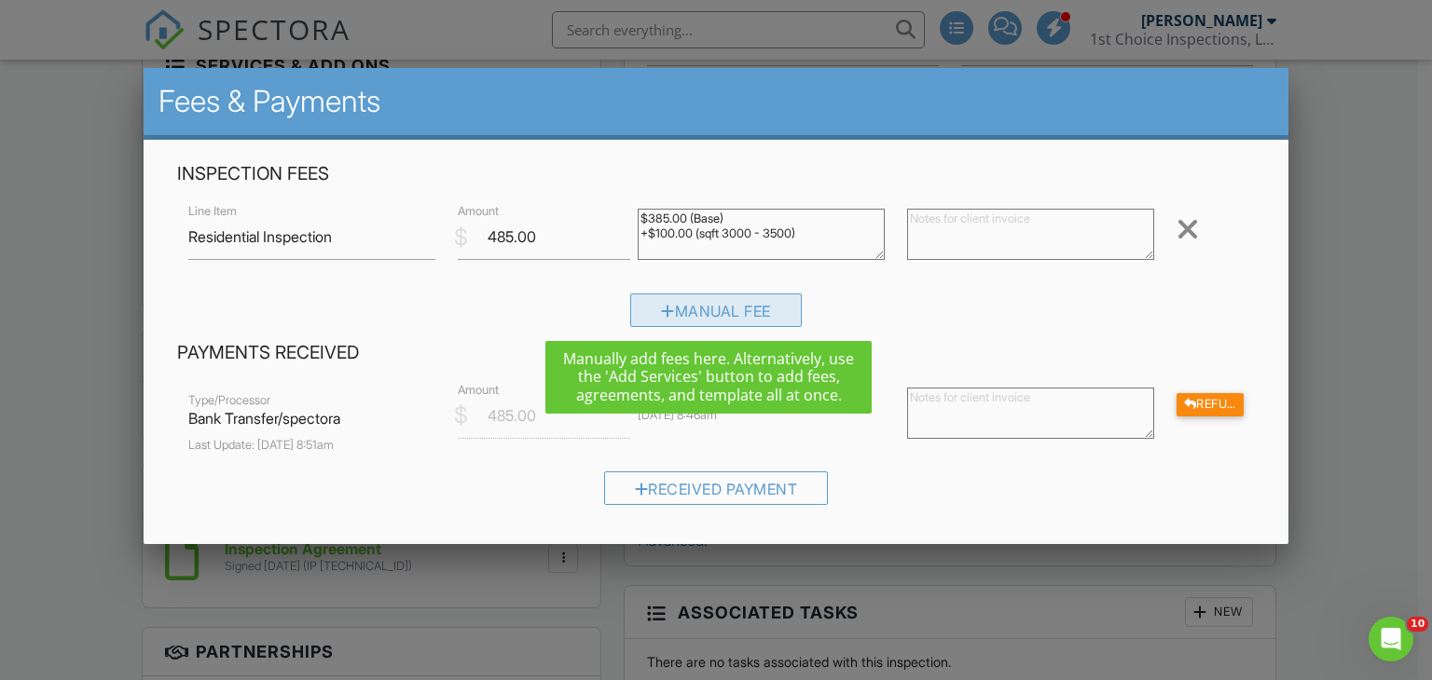
click at [693, 321] on div "Manual Fee" at bounding box center [716, 311] width 172 height 34
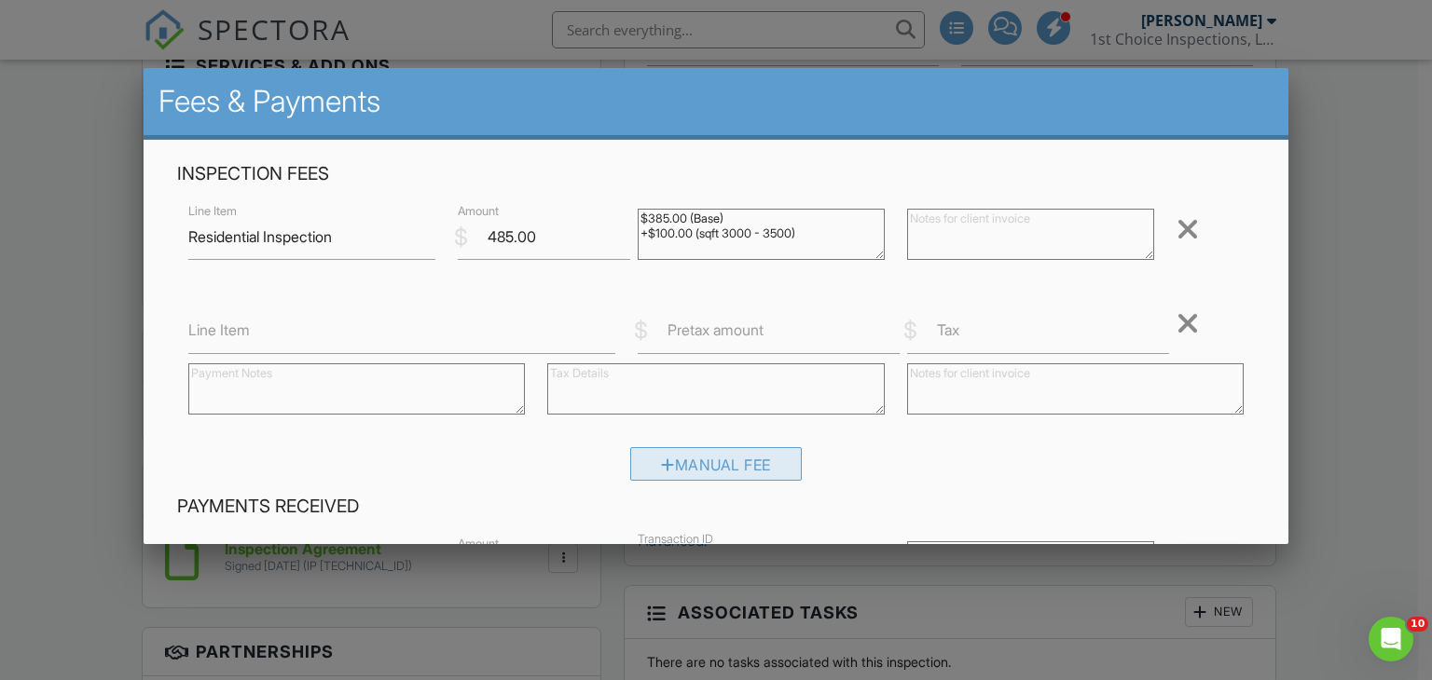
scroll to position [433, 0]
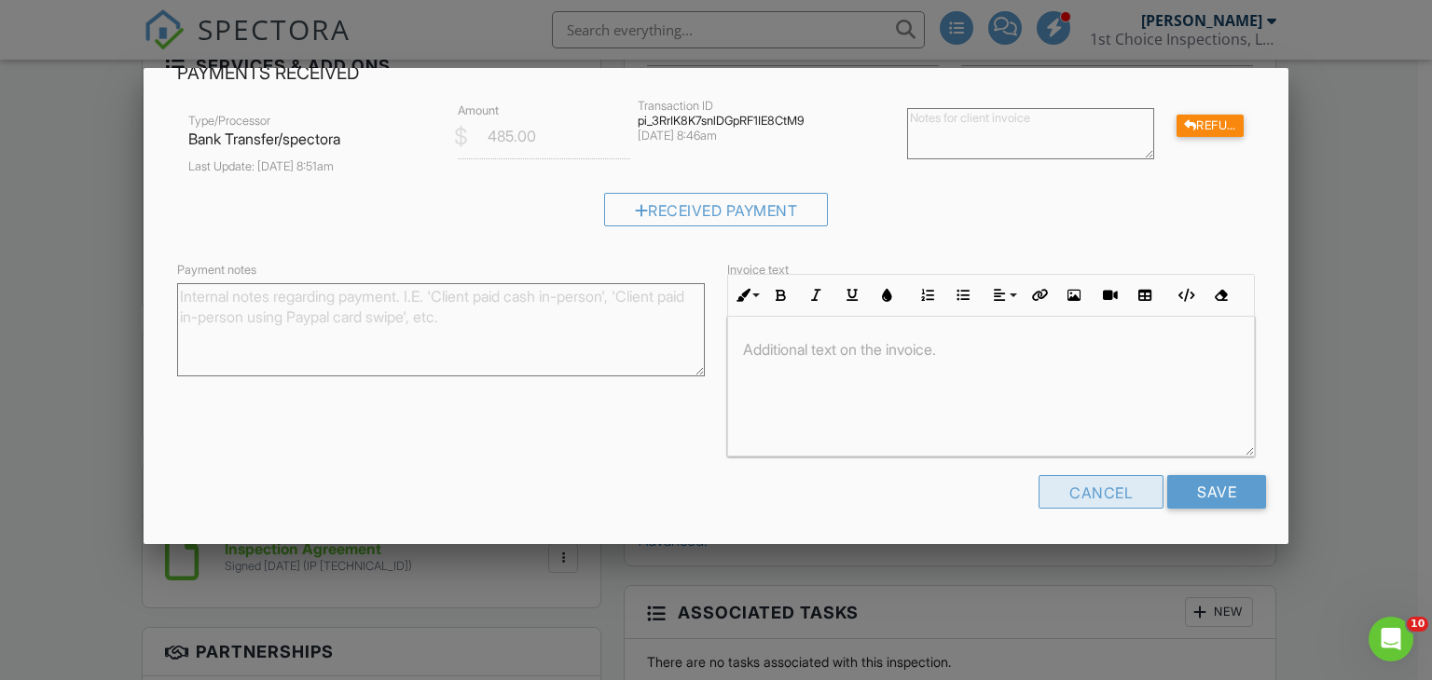
click at [1079, 501] on div "Cancel" at bounding box center [1100, 492] width 125 height 34
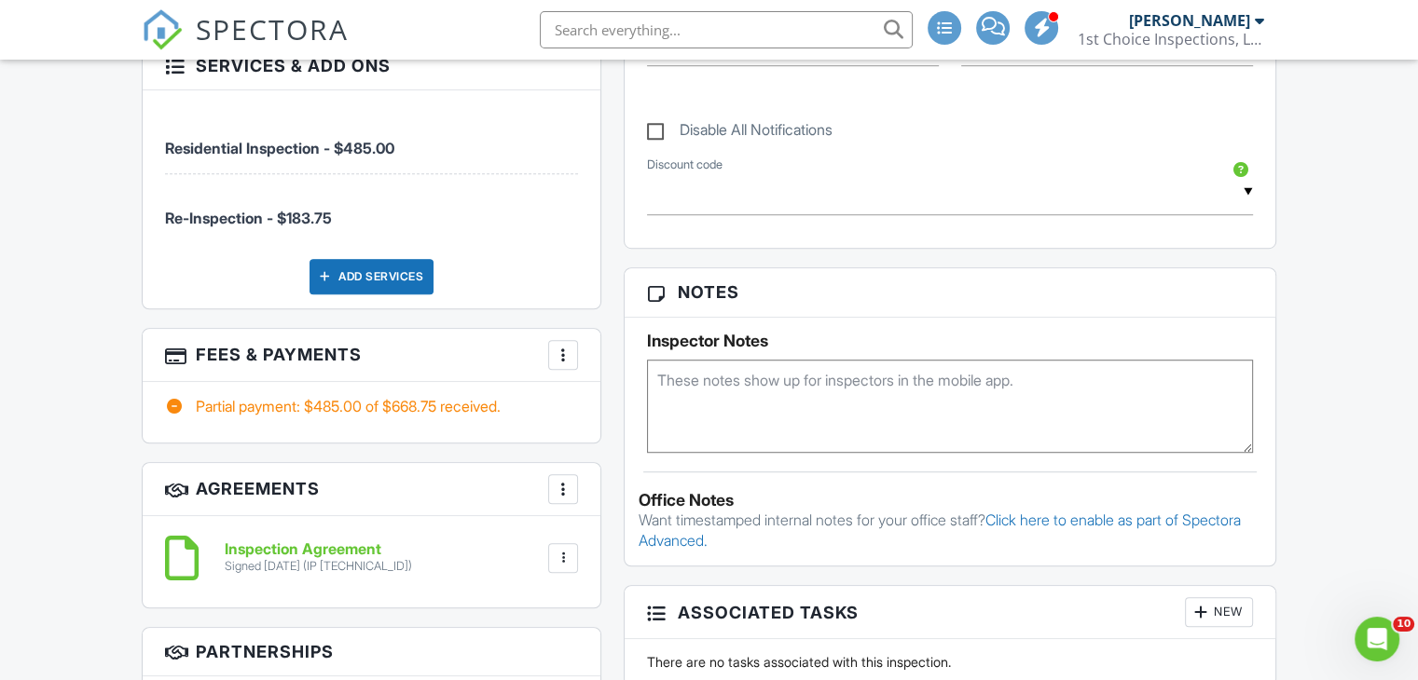
click at [557, 340] on div "More" at bounding box center [563, 355] width 30 height 30
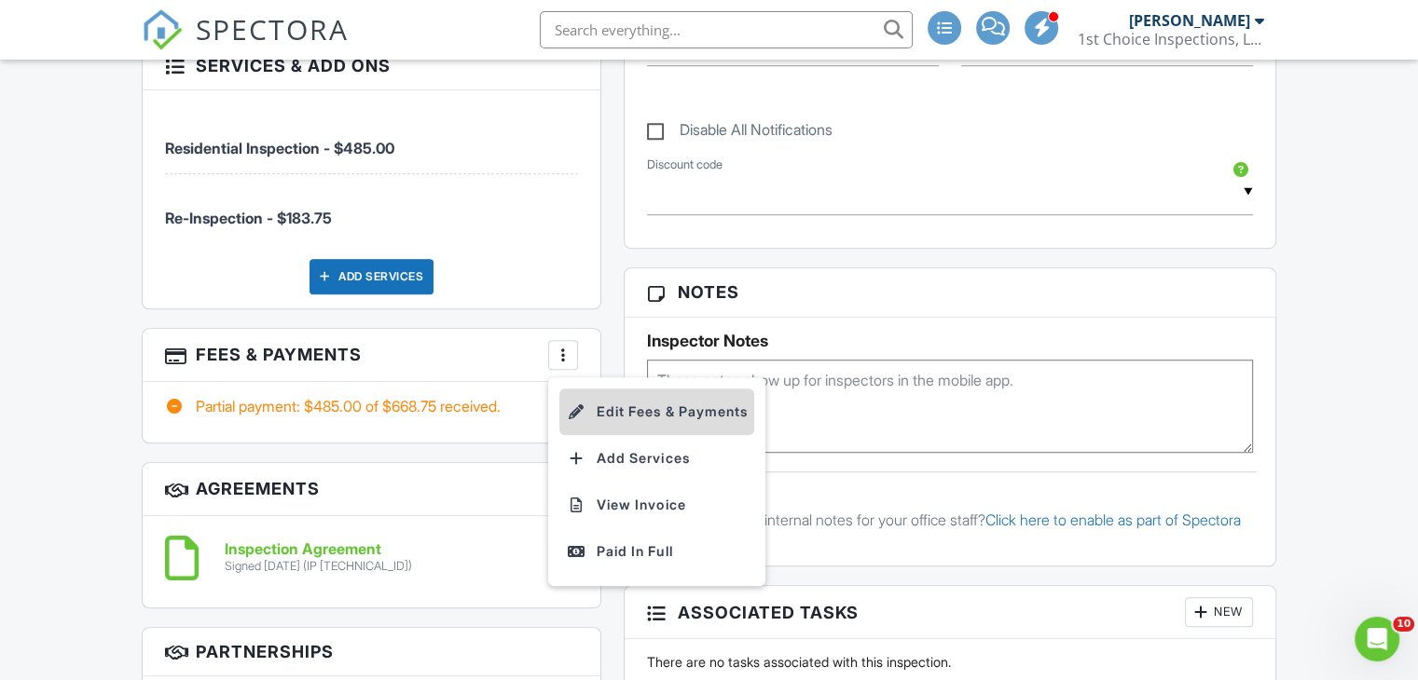
click at [650, 394] on li "Edit Fees & Payments" at bounding box center [656, 412] width 195 height 47
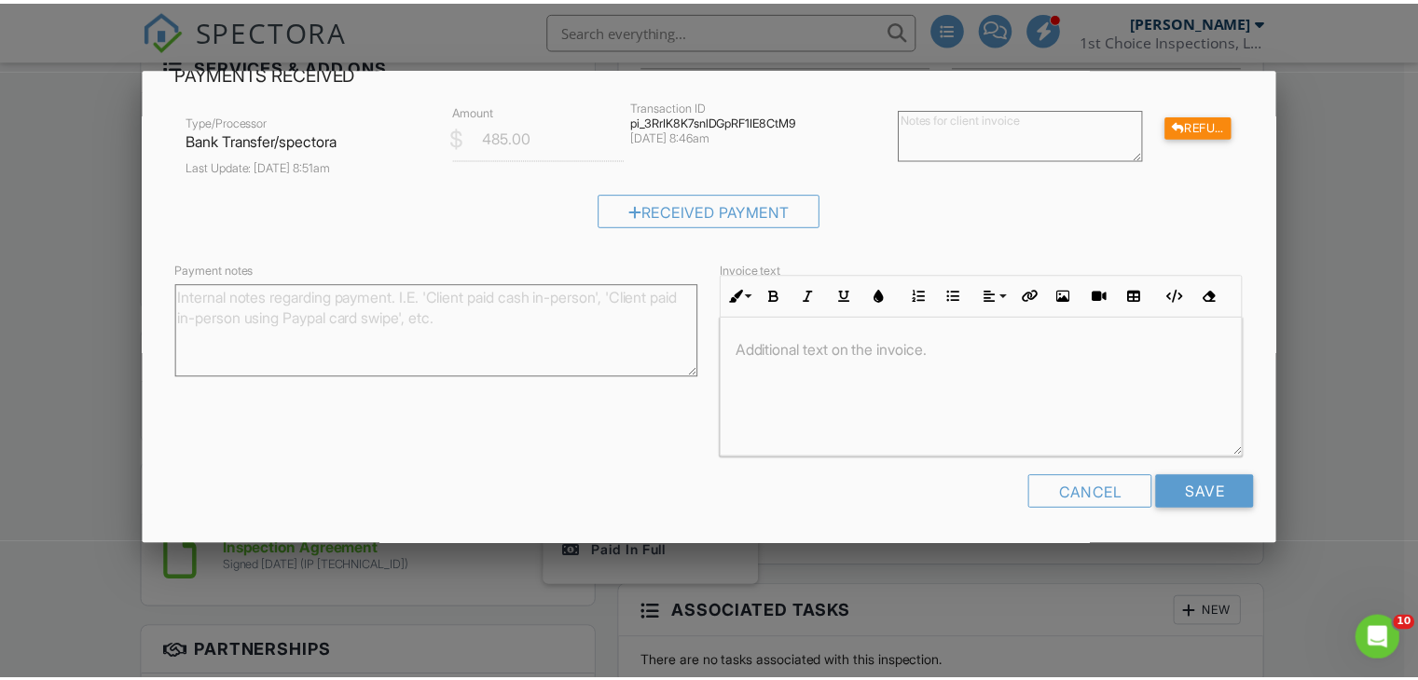
scroll to position [0, 0]
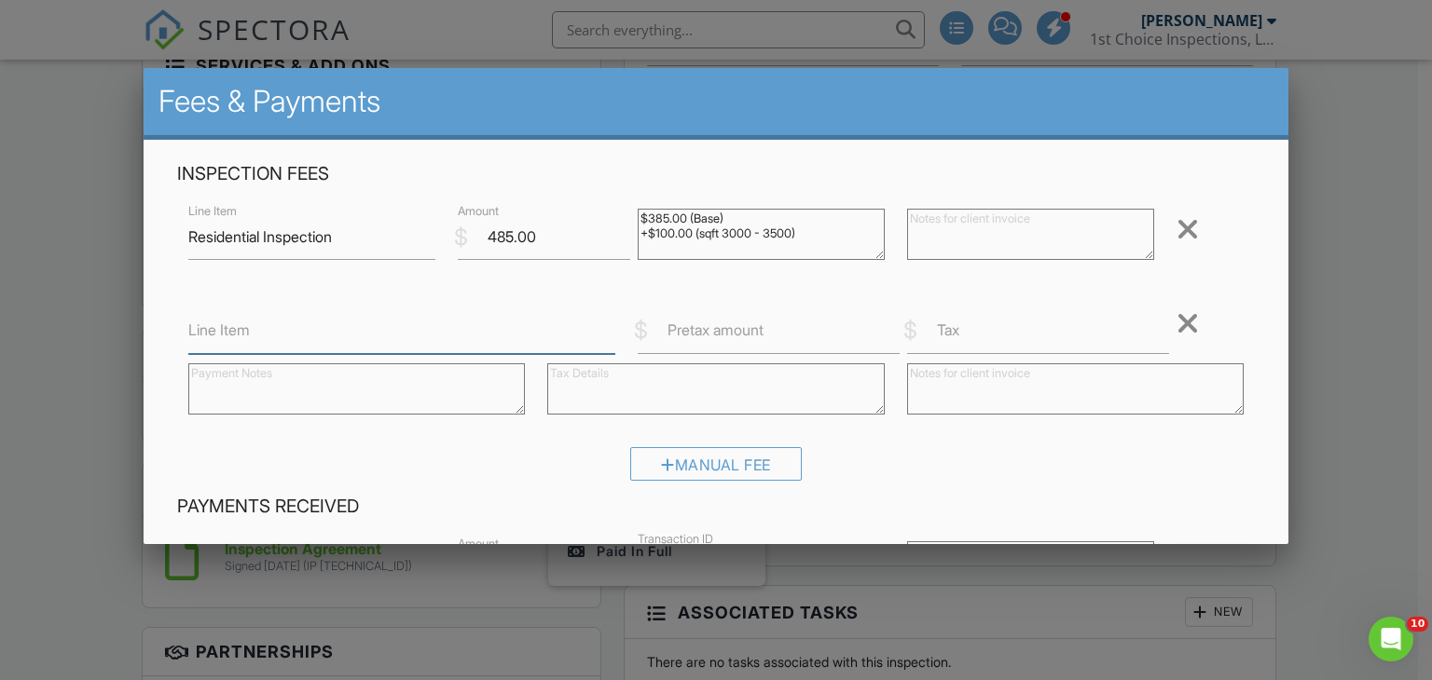
click at [477, 344] on input "Line Item" at bounding box center [401, 332] width 427 height 46
click at [1326, 247] on div at bounding box center [716, 332] width 1432 height 851
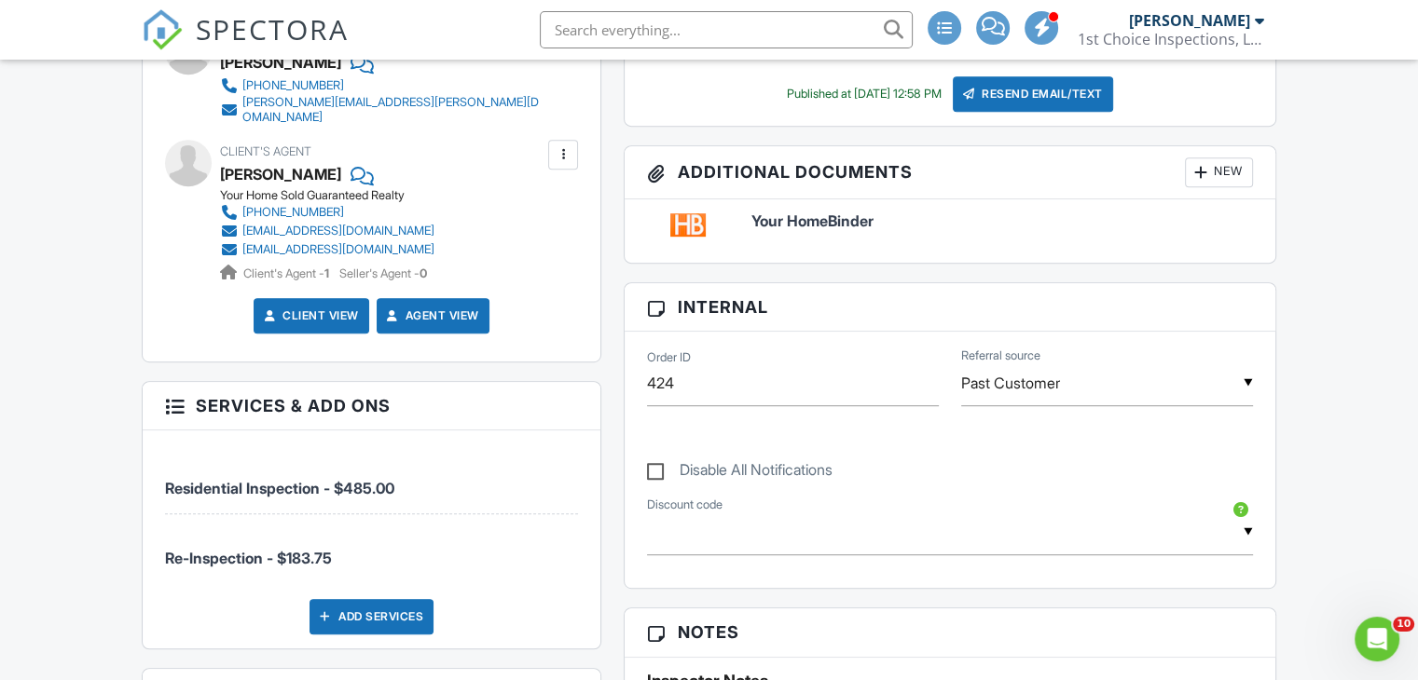
scroll to position [932, 0]
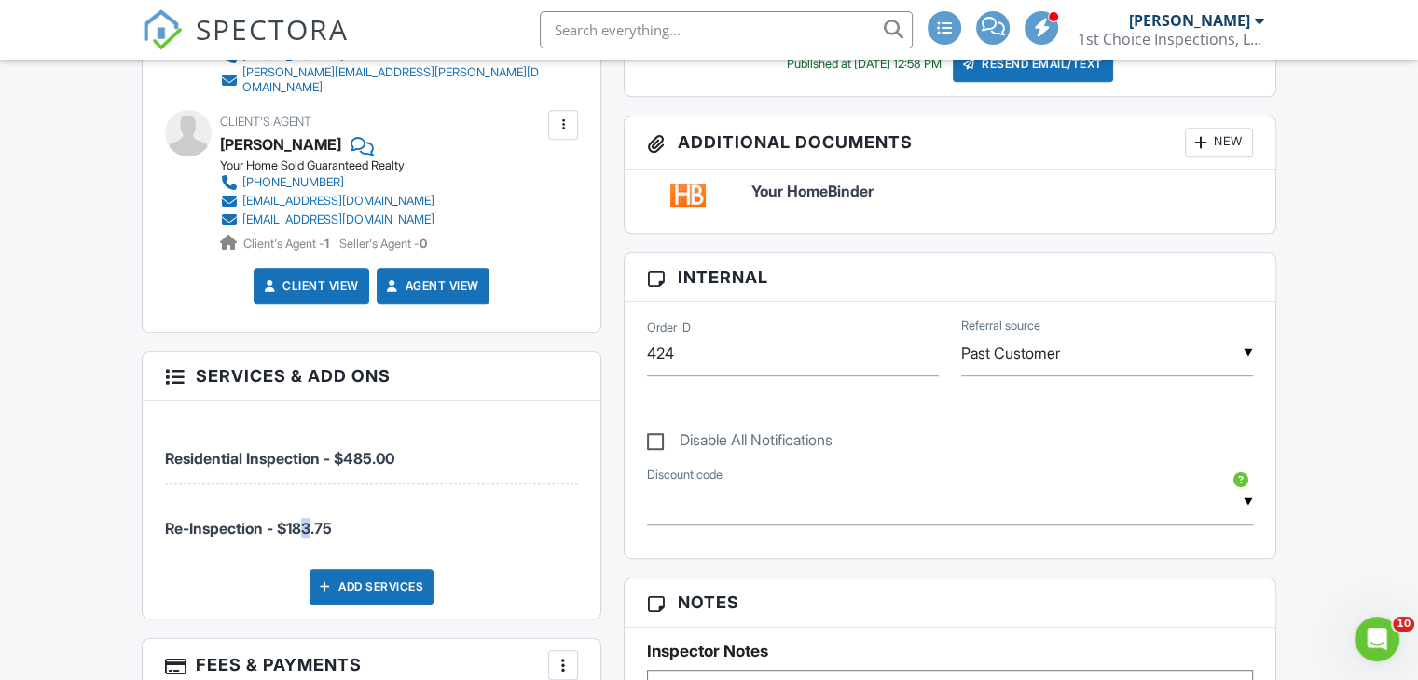
click at [302, 519] on span "Re-Inspection - $183.75" at bounding box center [248, 528] width 167 height 19
click at [309, 519] on span "Re-Inspection - $183.75" at bounding box center [248, 528] width 167 height 19
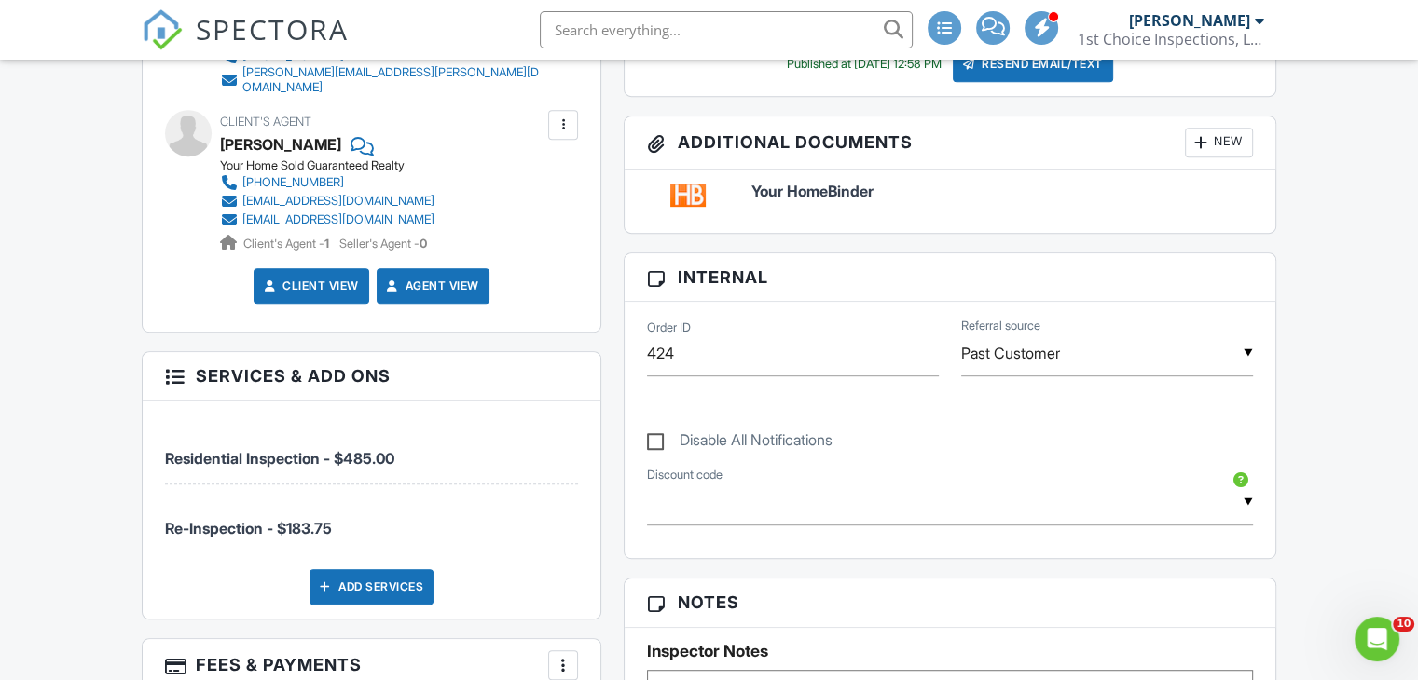
click at [309, 519] on span "Re-Inspection - $183.75" at bounding box center [248, 528] width 167 height 19
click at [160, 351] on div "Services & Add ons Residential Inspection - $485.00 Re-Inspection - $183.75 Add…" at bounding box center [372, 485] width 460 height 268
click at [165, 352] on h3 "Services & Add ons" at bounding box center [372, 376] width 458 height 48
click at [173, 352] on h3 "Services & Add ons" at bounding box center [372, 376] width 458 height 48
click at [176, 365] on div at bounding box center [174, 374] width 19 height 19
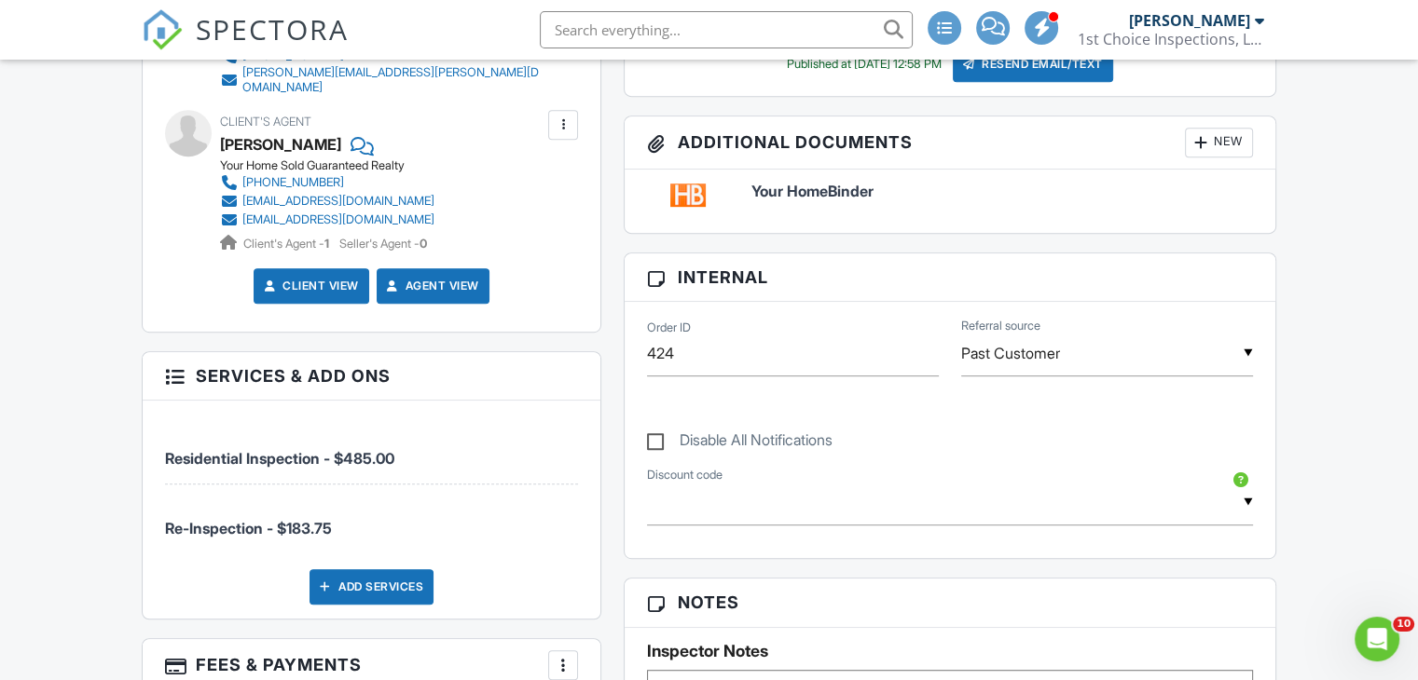
click at [186, 362] on h3 "Services & Add ons" at bounding box center [372, 376] width 458 height 48
click at [186, 360] on h3 "Services & Add ons" at bounding box center [372, 376] width 458 height 48
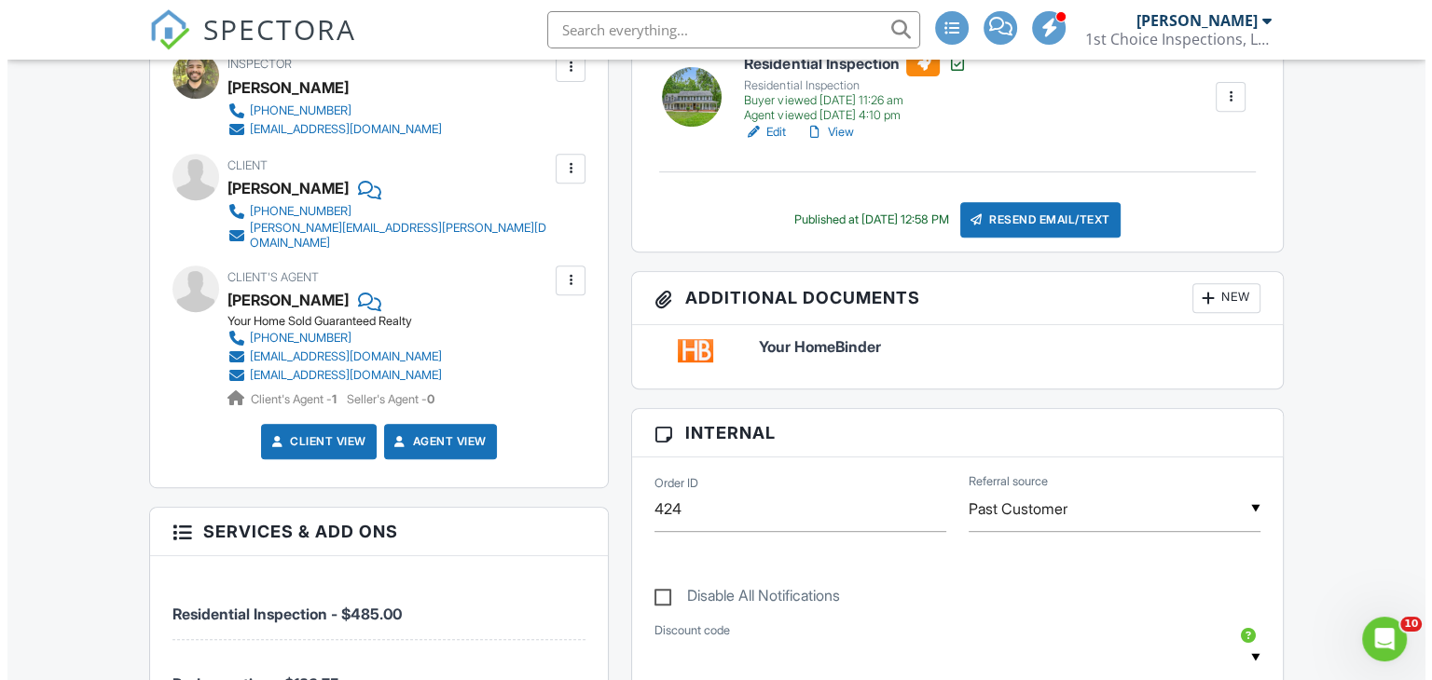
scroll to position [1087, 0]
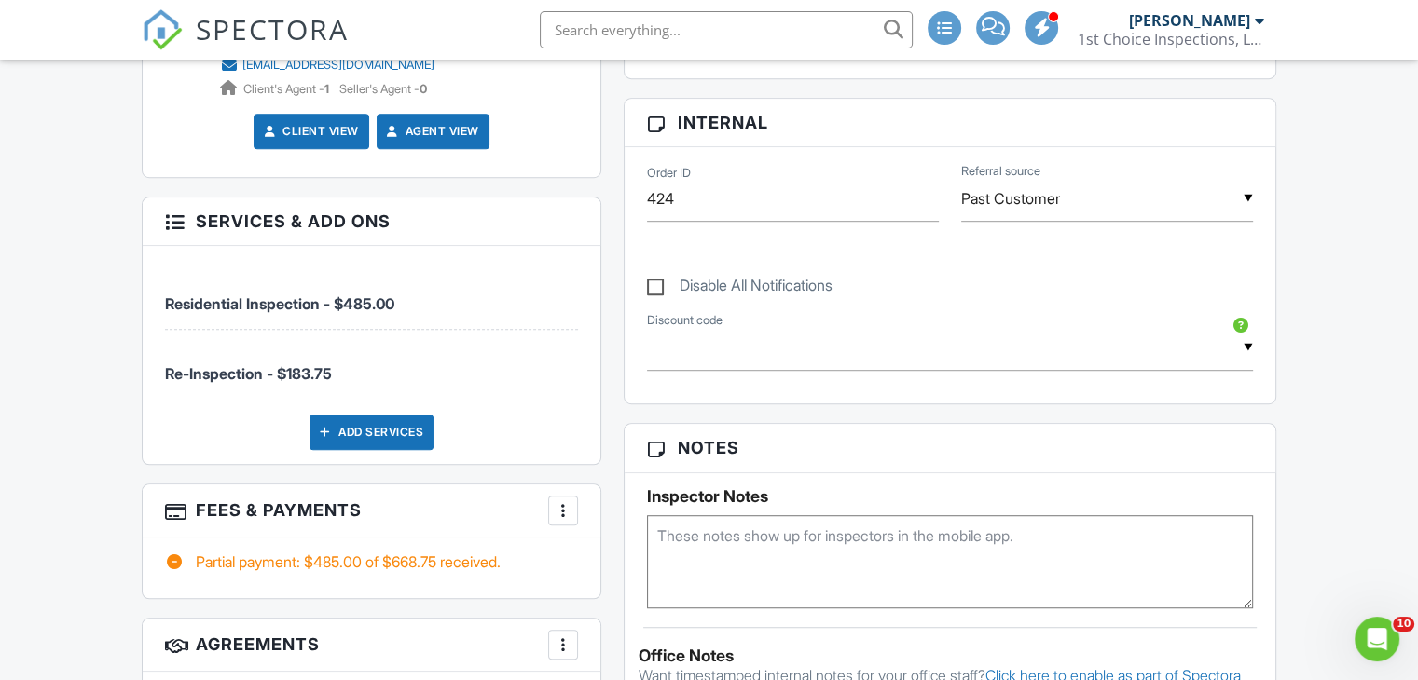
click at [284, 364] on span "Re-Inspection - $183.75" at bounding box center [248, 373] width 167 height 19
click at [306, 373] on li "Re-Inspection - $183.75" at bounding box center [371, 364] width 413 height 69
click at [303, 370] on li "Re-Inspection - $183.75" at bounding box center [371, 364] width 413 height 69
click at [303, 369] on span "Re-Inspection - $183.75" at bounding box center [248, 373] width 167 height 19
click at [363, 429] on div "Add Services" at bounding box center [371, 432] width 124 height 35
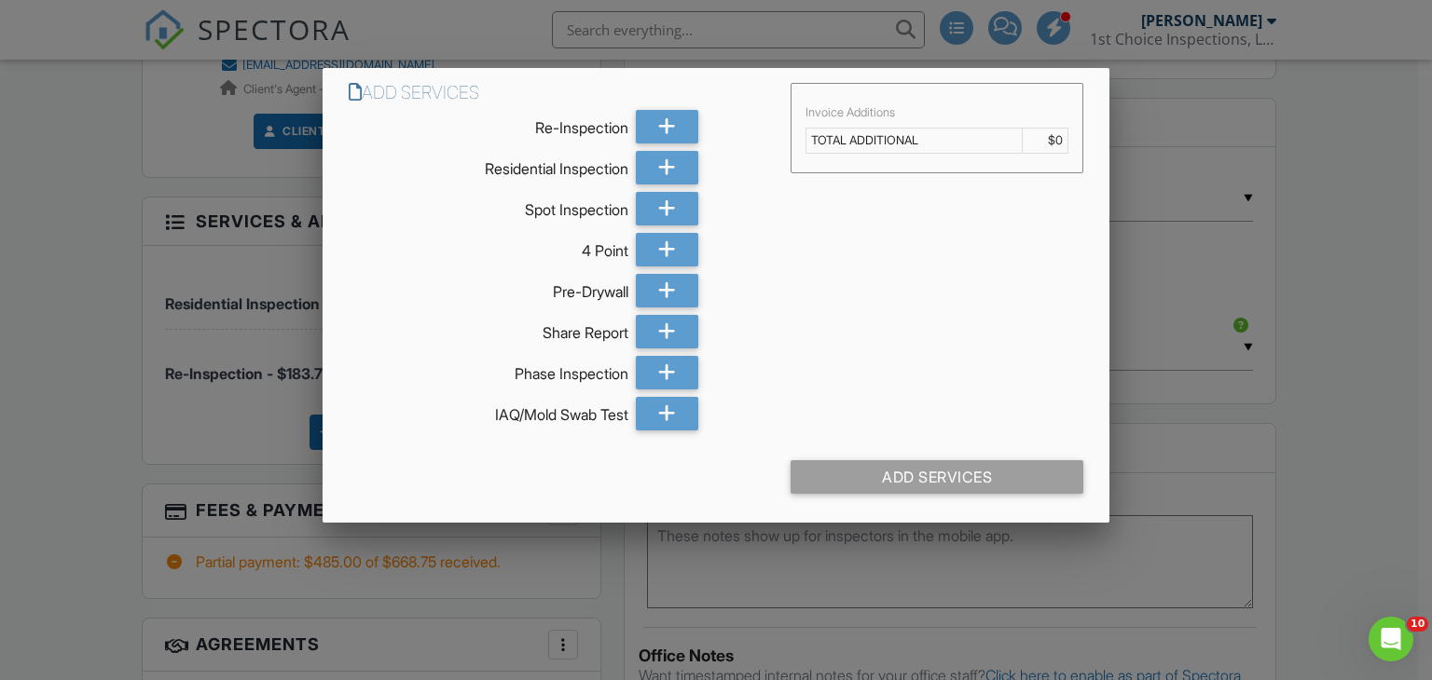
click at [86, 338] on div at bounding box center [716, 332] width 1432 height 851
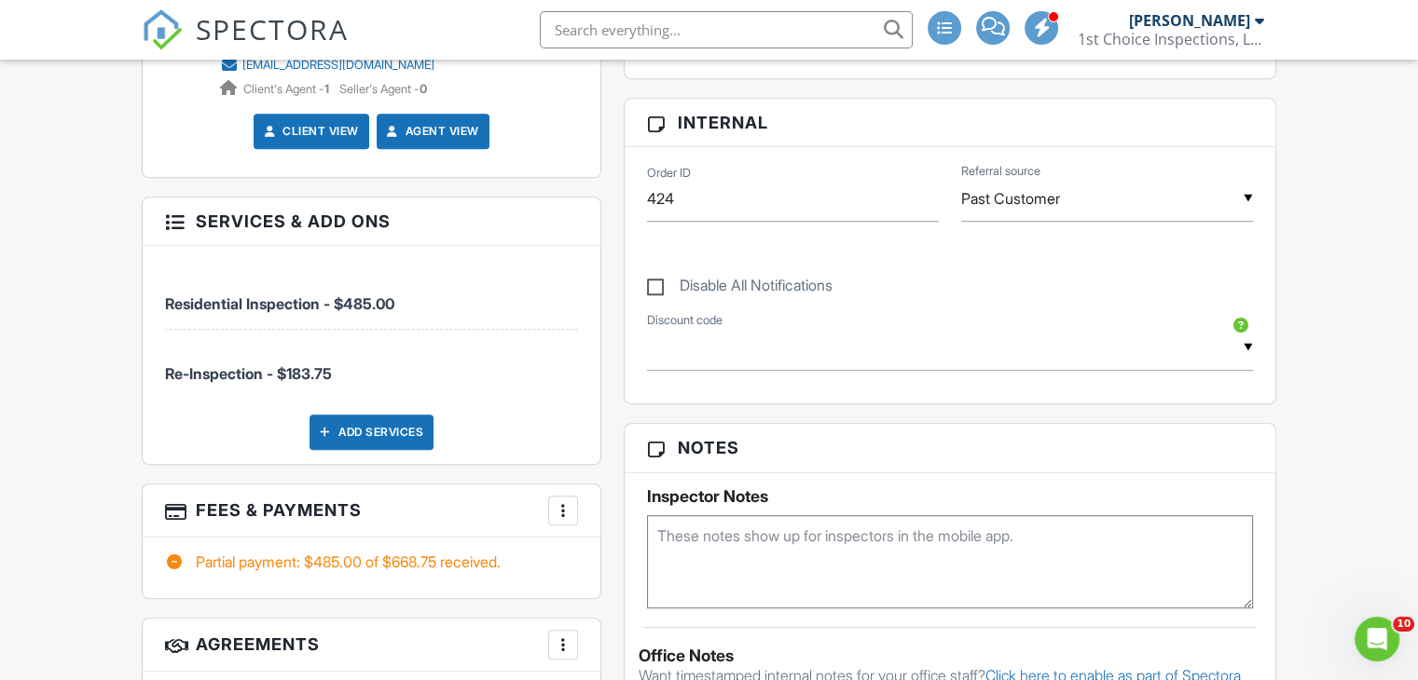
click at [561, 496] on div "More" at bounding box center [563, 511] width 30 height 30
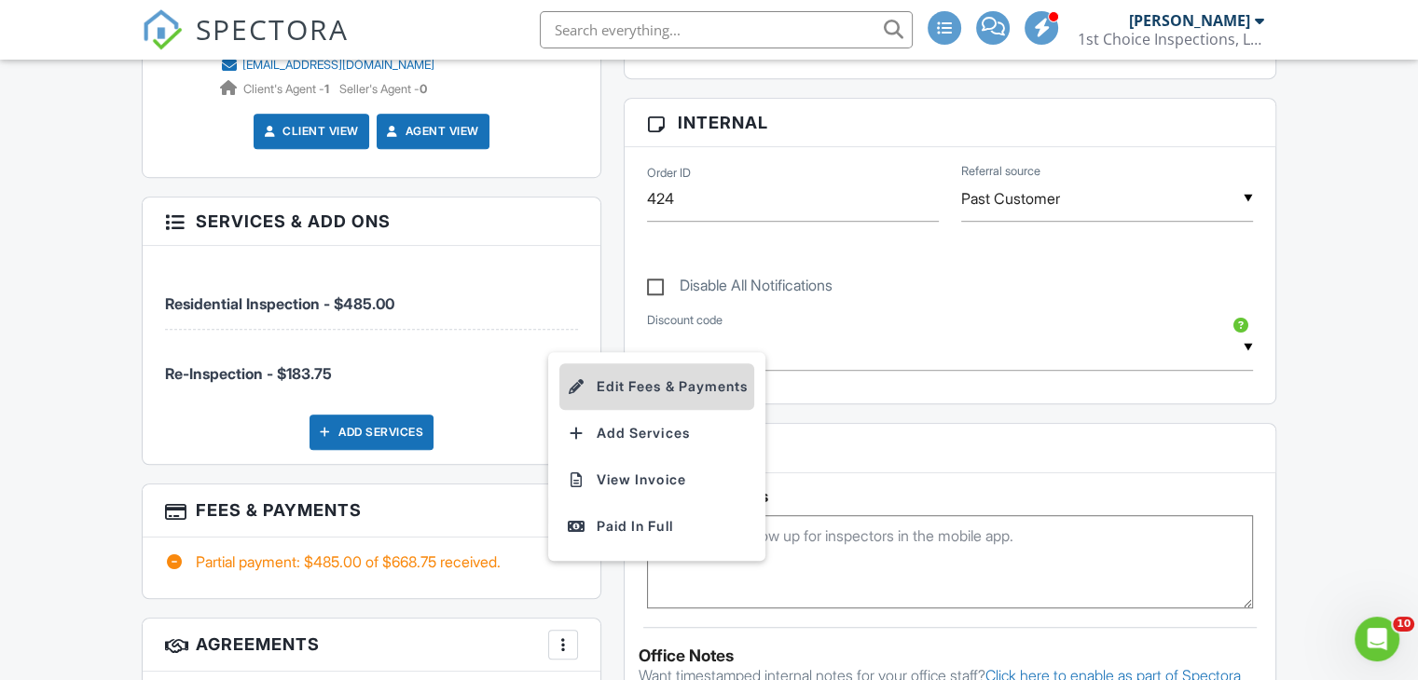
click at [685, 364] on li "Edit Fees & Payments" at bounding box center [656, 387] width 195 height 47
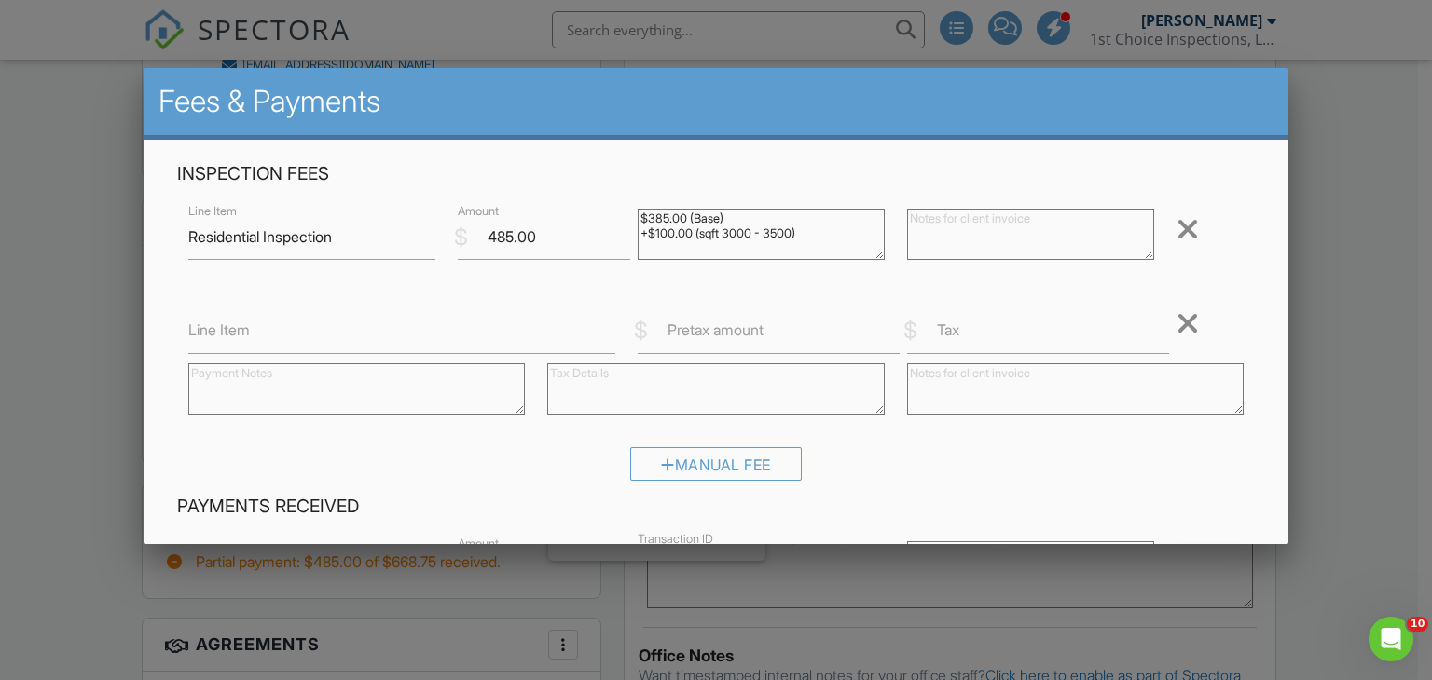
click at [428, 385] on textarea at bounding box center [356, 389] width 337 height 51
click at [417, 344] on input "Line Item" at bounding box center [401, 332] width 427 height 46
type input "Reinspection Fee"
drag, startPoint x: 828, startPoint y: 356, endPoint x: 811, endPoint y: 329, distance: 31.8
click at [828, 355] on div at bounding box center [716, 391] width 360 height 75
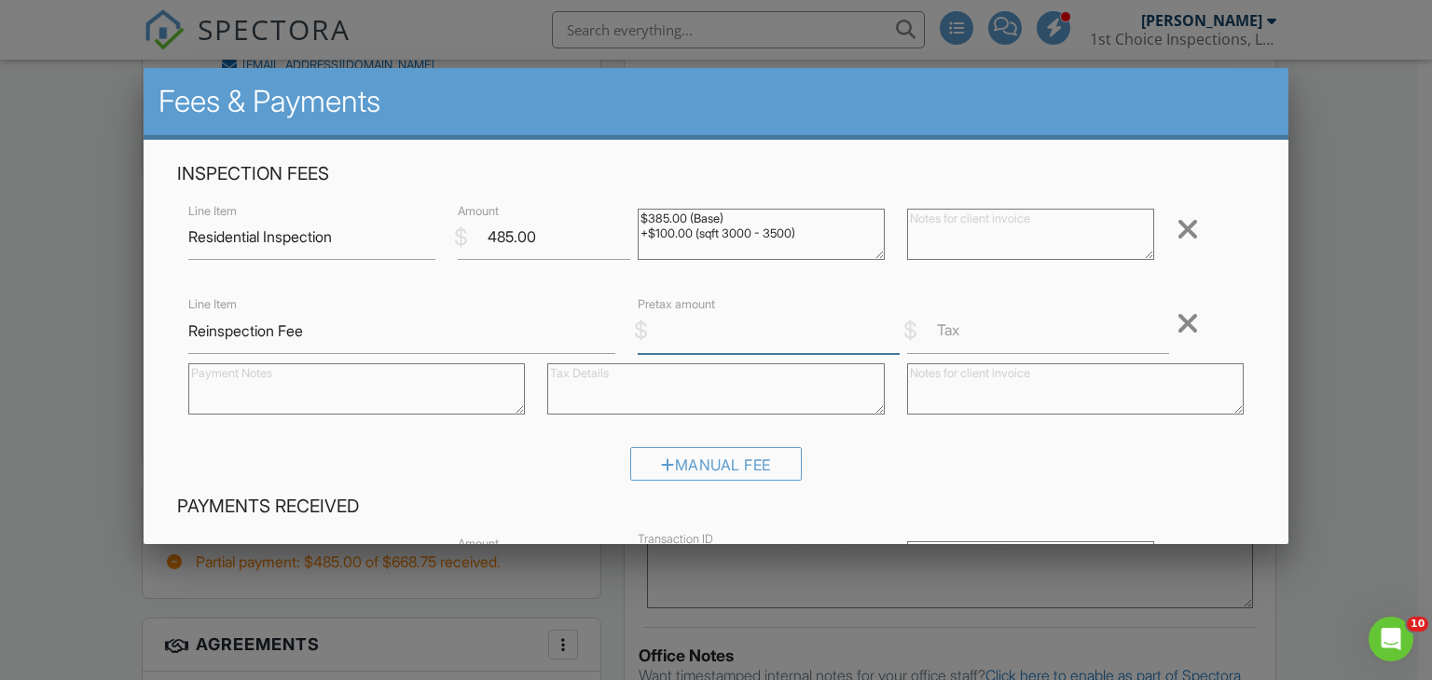
click at [811, 328] on input "Pretax amount" at bounding box center [769, 332] width 262 height 46
type input "200"
click at [1100, 334] on input "Tax" at bounding box center [1038, 332] width 262 height 46
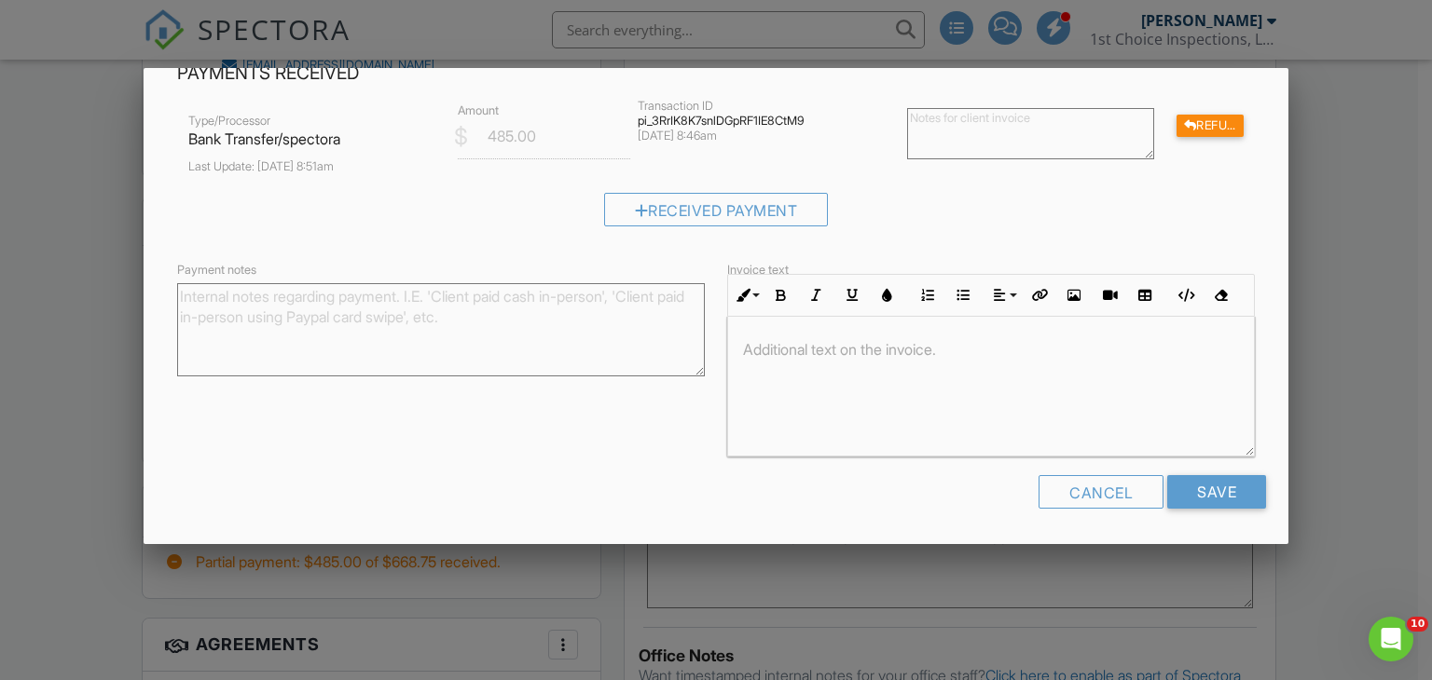
scroll to position [0, 0]
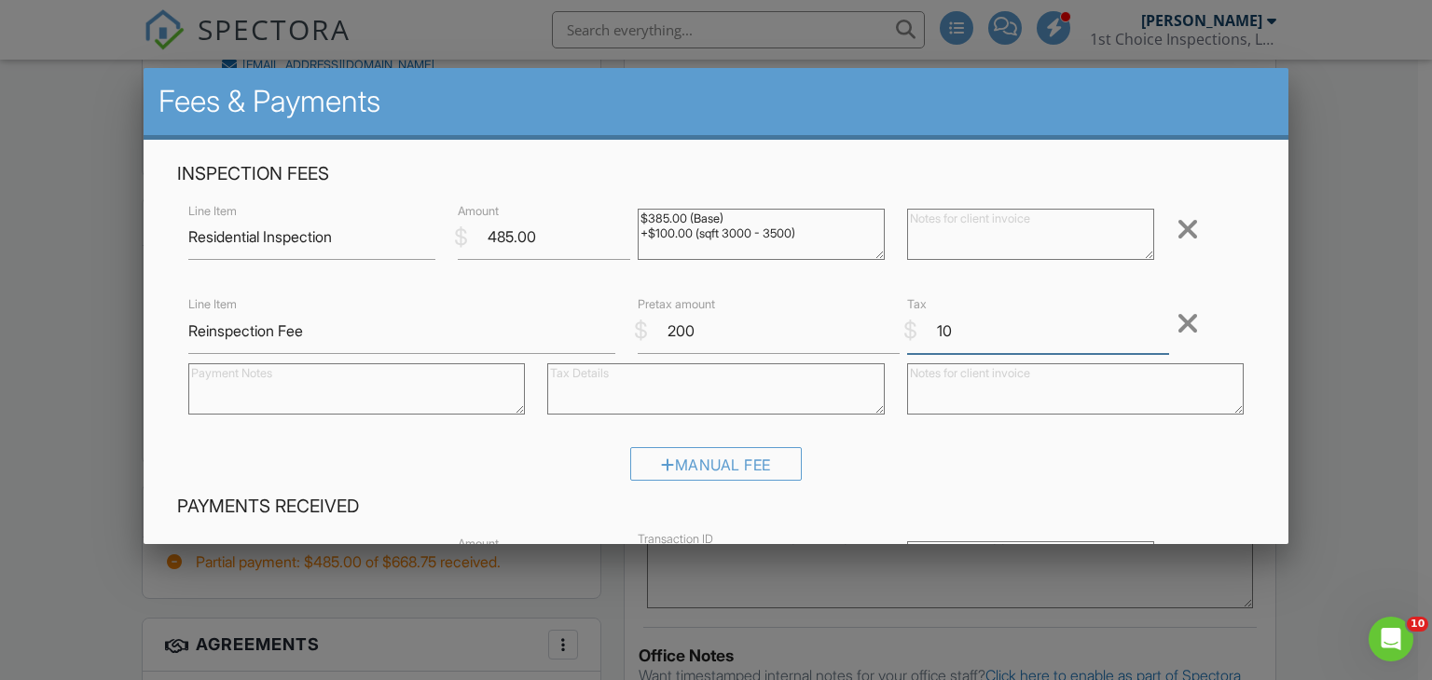
type input "10"
click at [834, 398] on textarea at bounding box center [715, 389] width 337 height 51
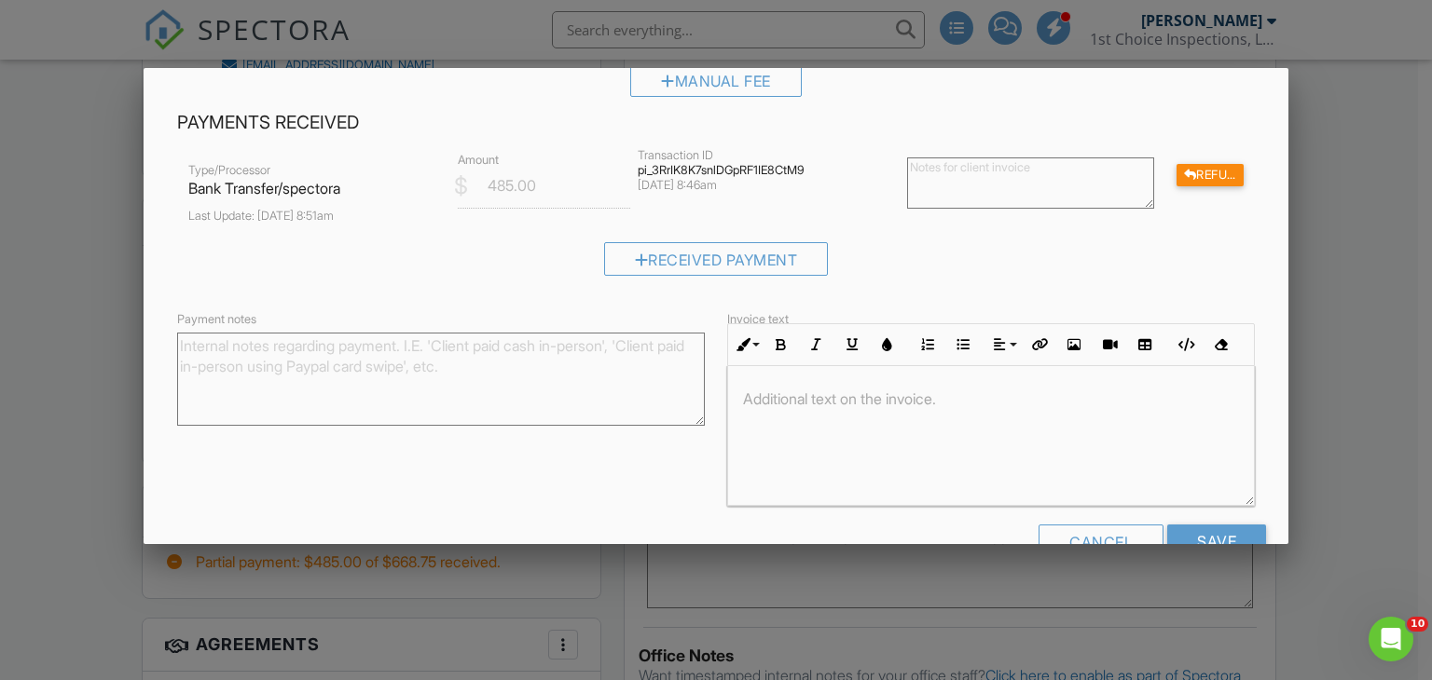
scroll to position [433, 0]
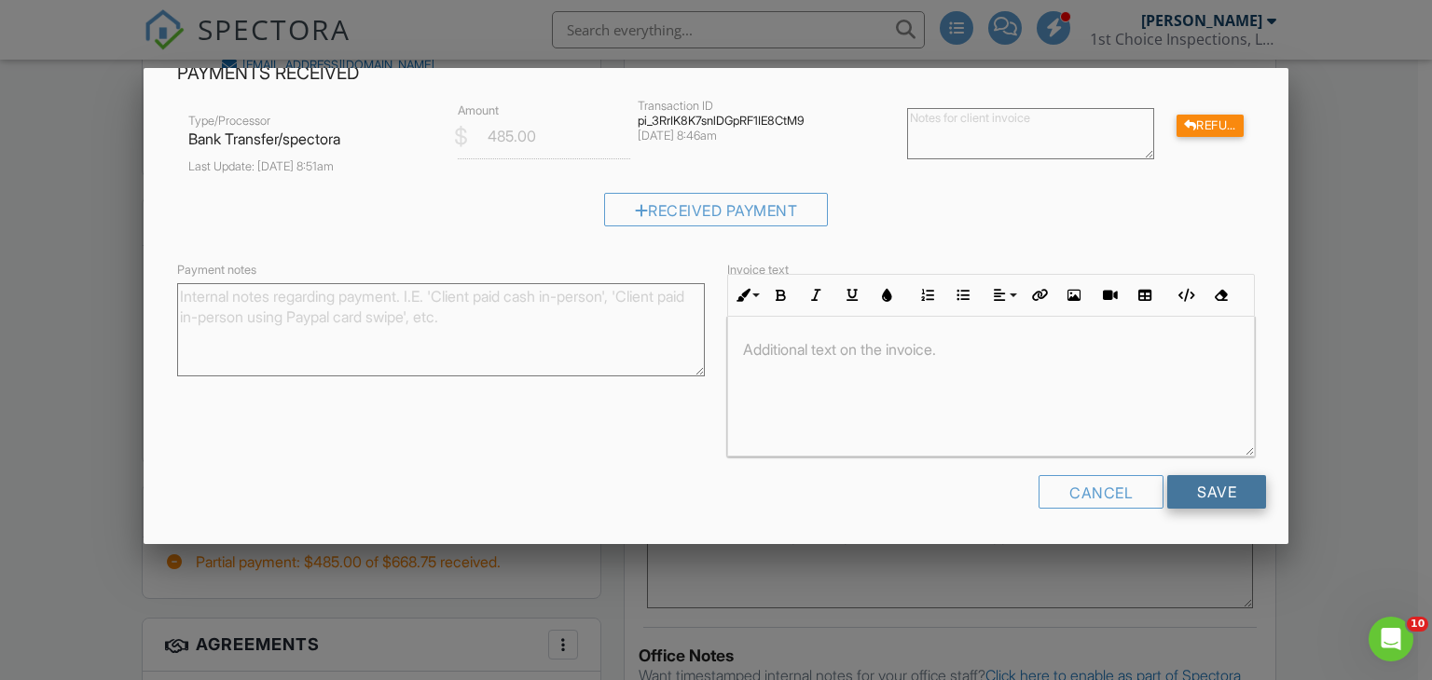
type textarea "5% Tax"
click at [1239, 481] on input "Save" at bounding box center [1216, 492] width 99 height 34
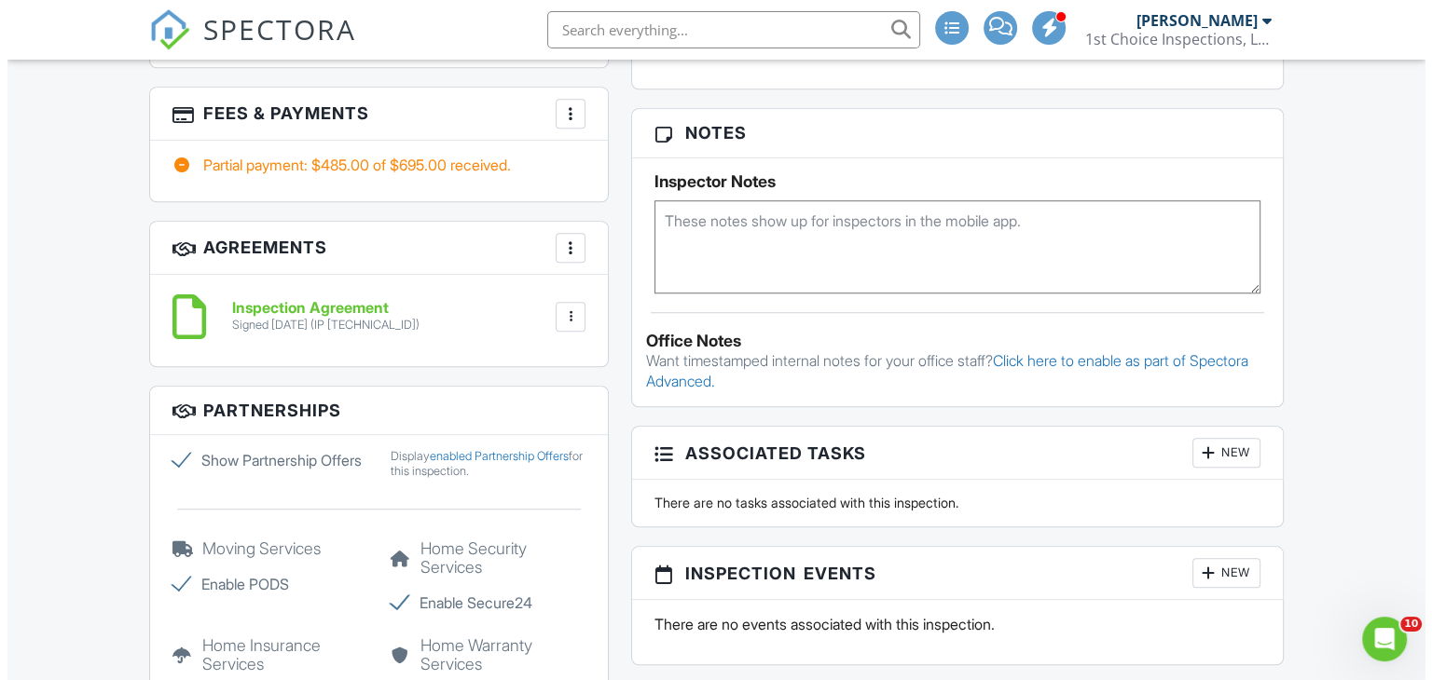
scroll to position [1398, 0]
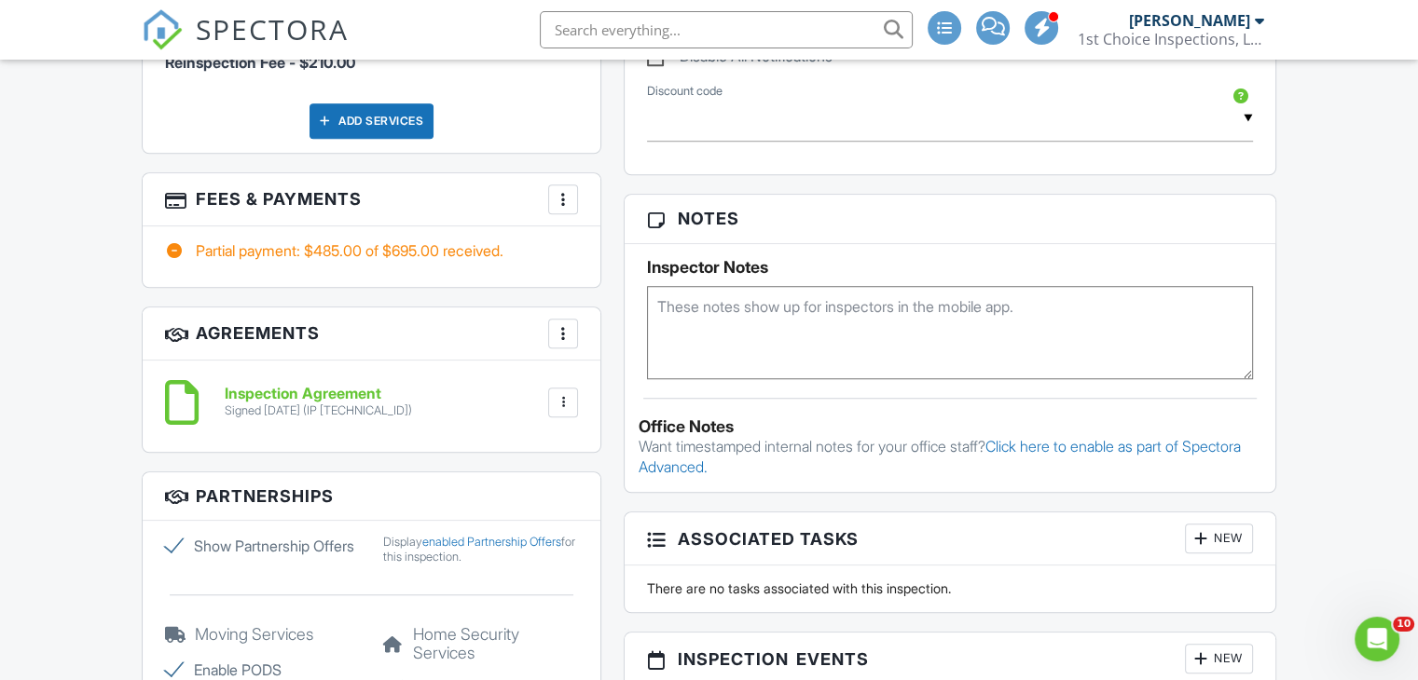
click at [552, 190] on div "More" at bounding box center [563, 200] width 30 height 30
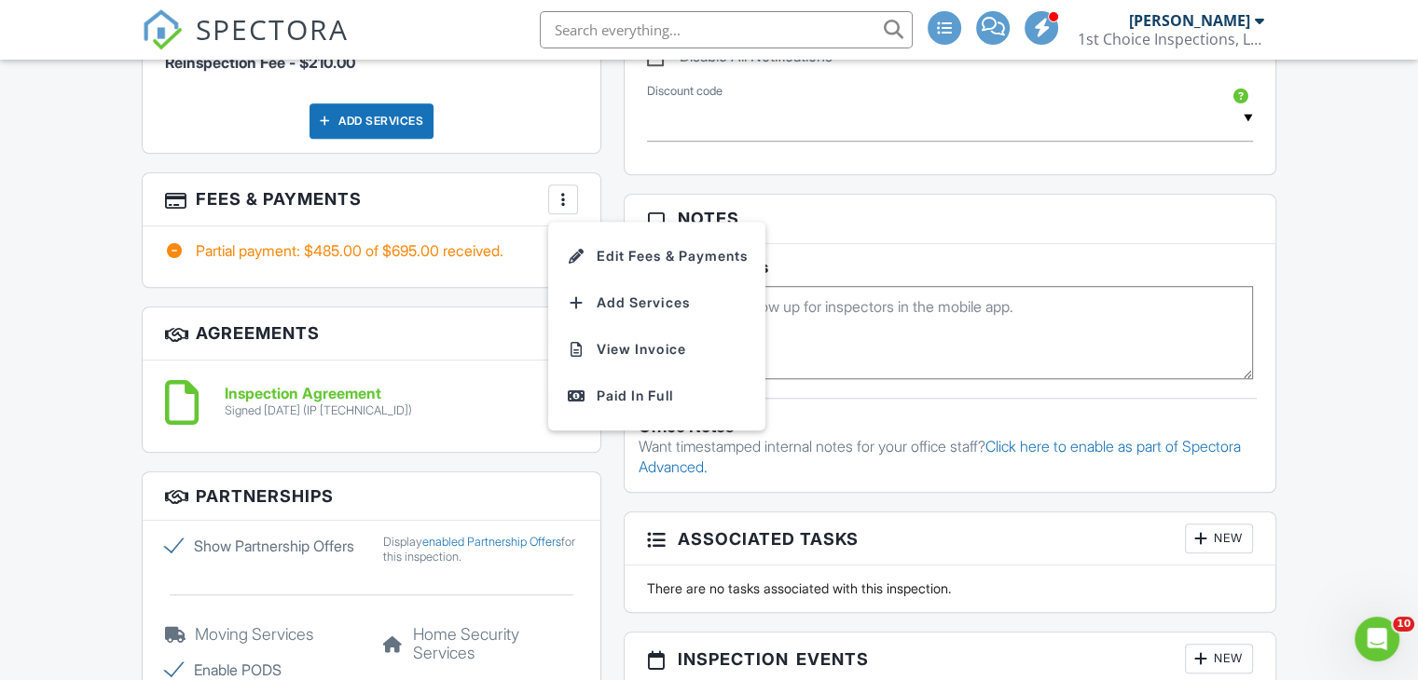
click at [729, 239] on li "Edit Fees & Payments" at bounding box center [656, 256] width 195 height 47
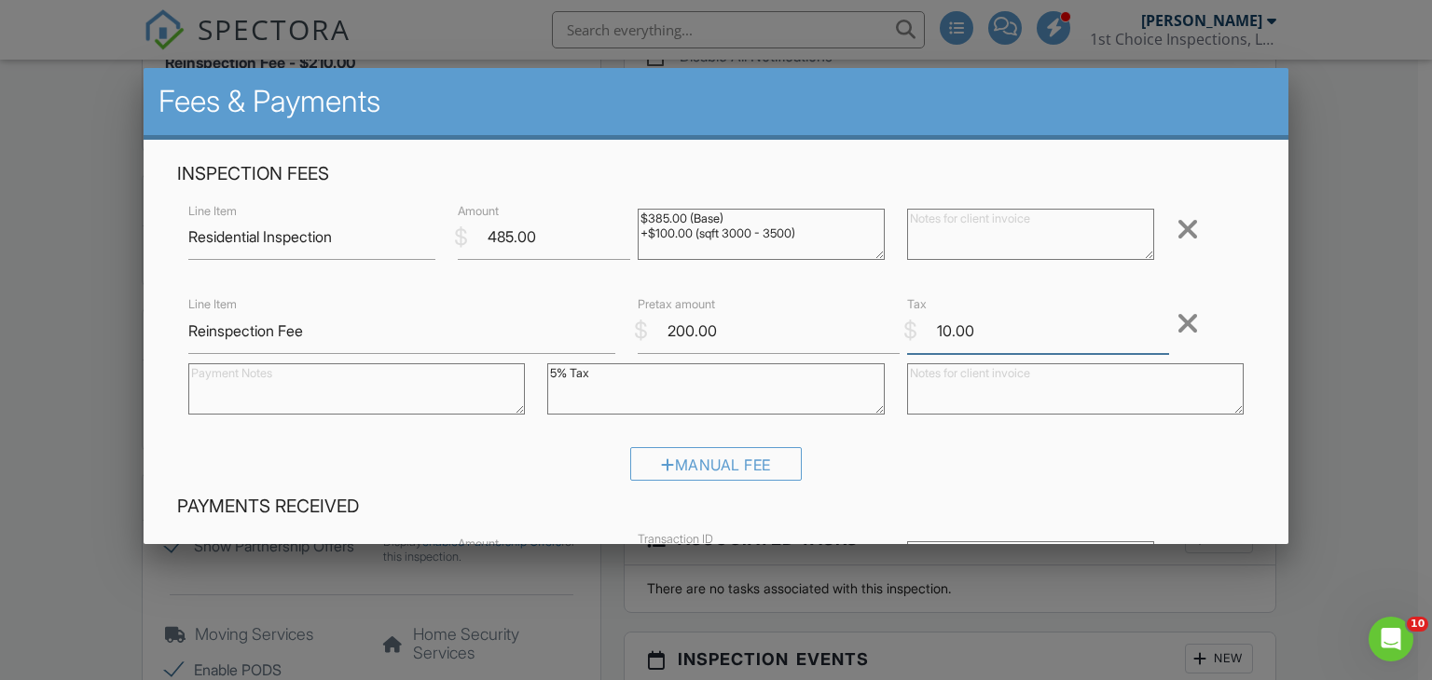
drag, startPoint x: 1014, startPoint y: 339, endPoint x: 831, endPoint y: 334, distance: 183.7
click at [831, 334] on div "Line Item Reinspection Fee $ Pretax amount 200.00 $ Tax 10.00 Remove 5% Tax" at bounding box center [716, 361] width 1079 height 135
drag, startPoint x: 731, startPoint y: 386, endPoint x: 148, endPoint y: 372, distance: 582.8
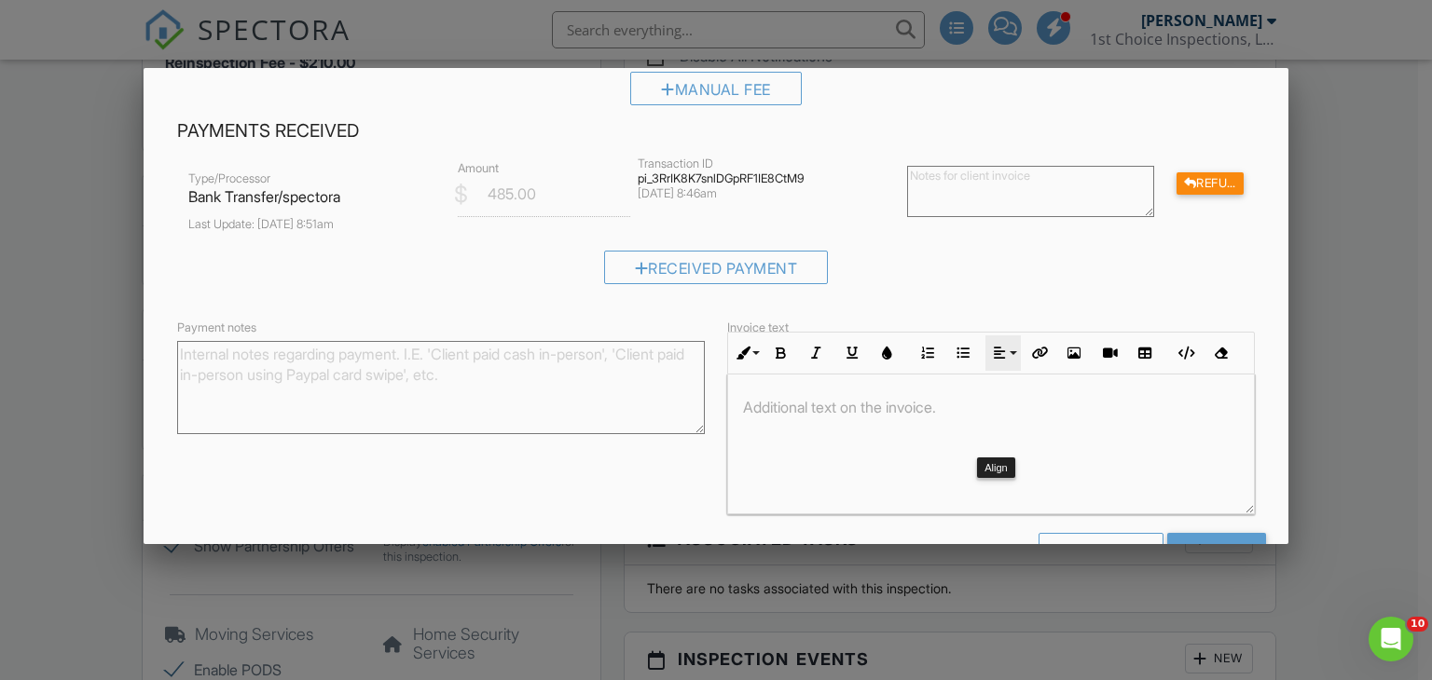
scroll to position [433, 0]
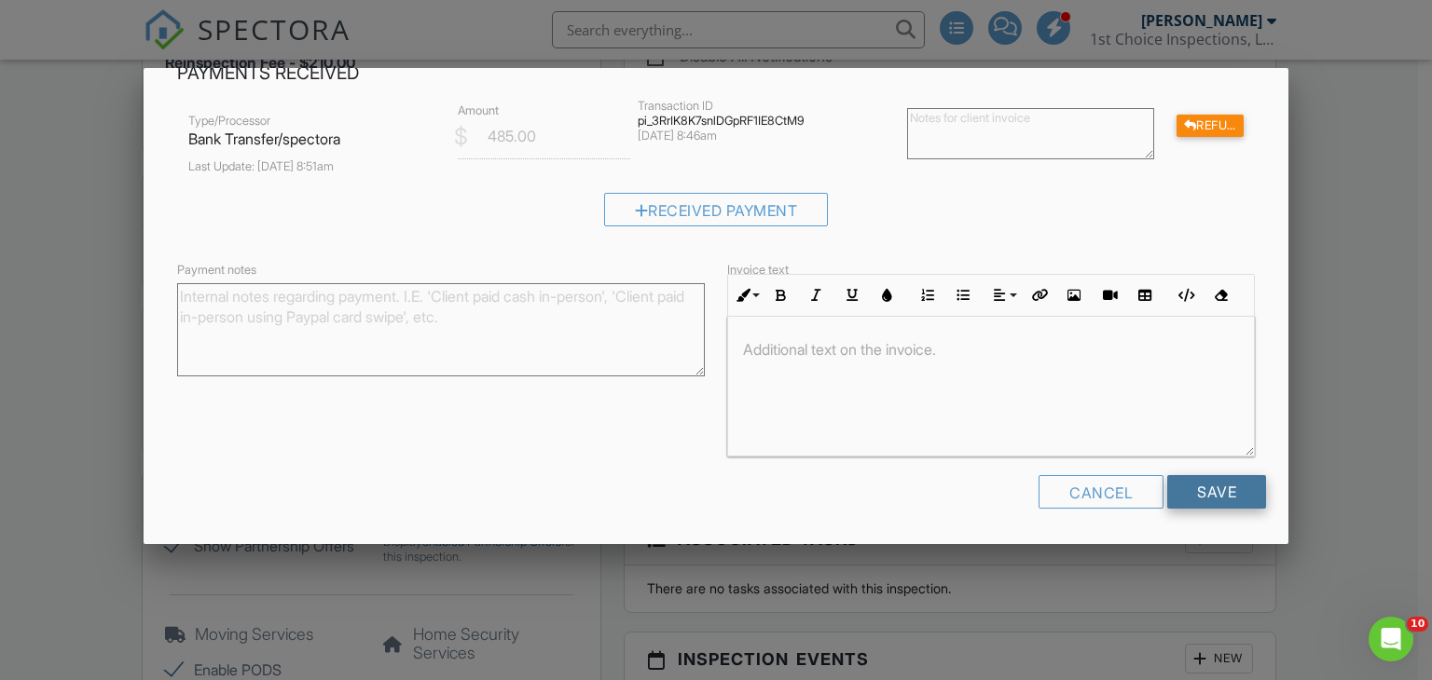
click at [1230, 493] on input "Save" at bounding box center [1216, 492] width 99 height 34
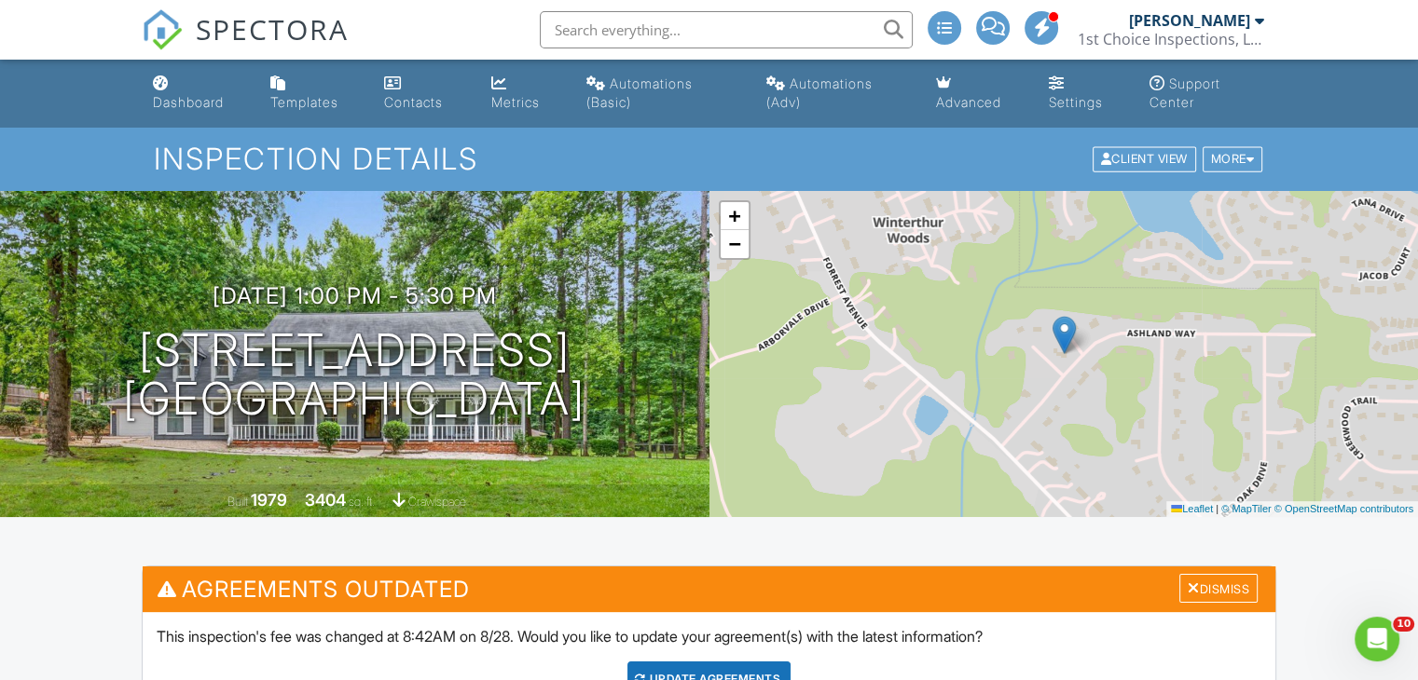
scroll to position [310, 0]
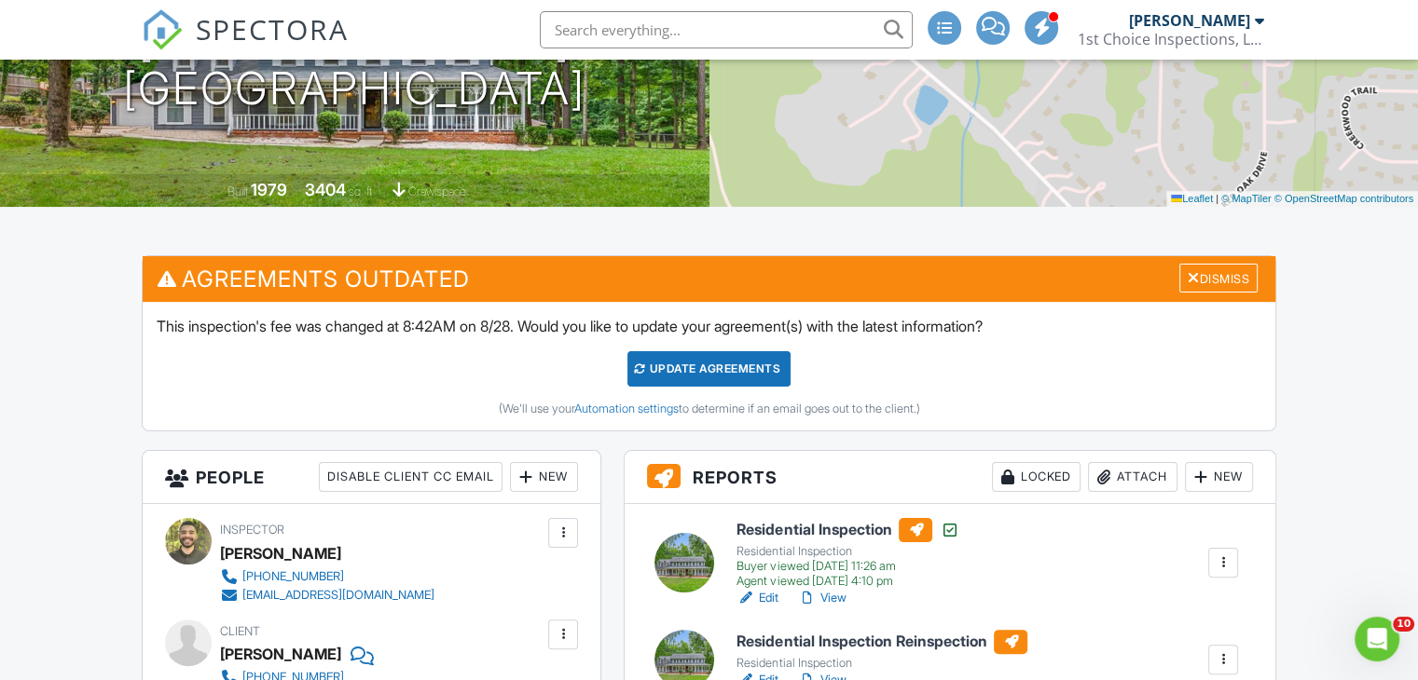
drag, startPoint x: 768, startPoint y: 375, endPoint x: 858, endPoint y: 644, distance: 283.9
click at [769, 376] on div "Update Agreements" at bounding box center [708, 368] width 163 height 35
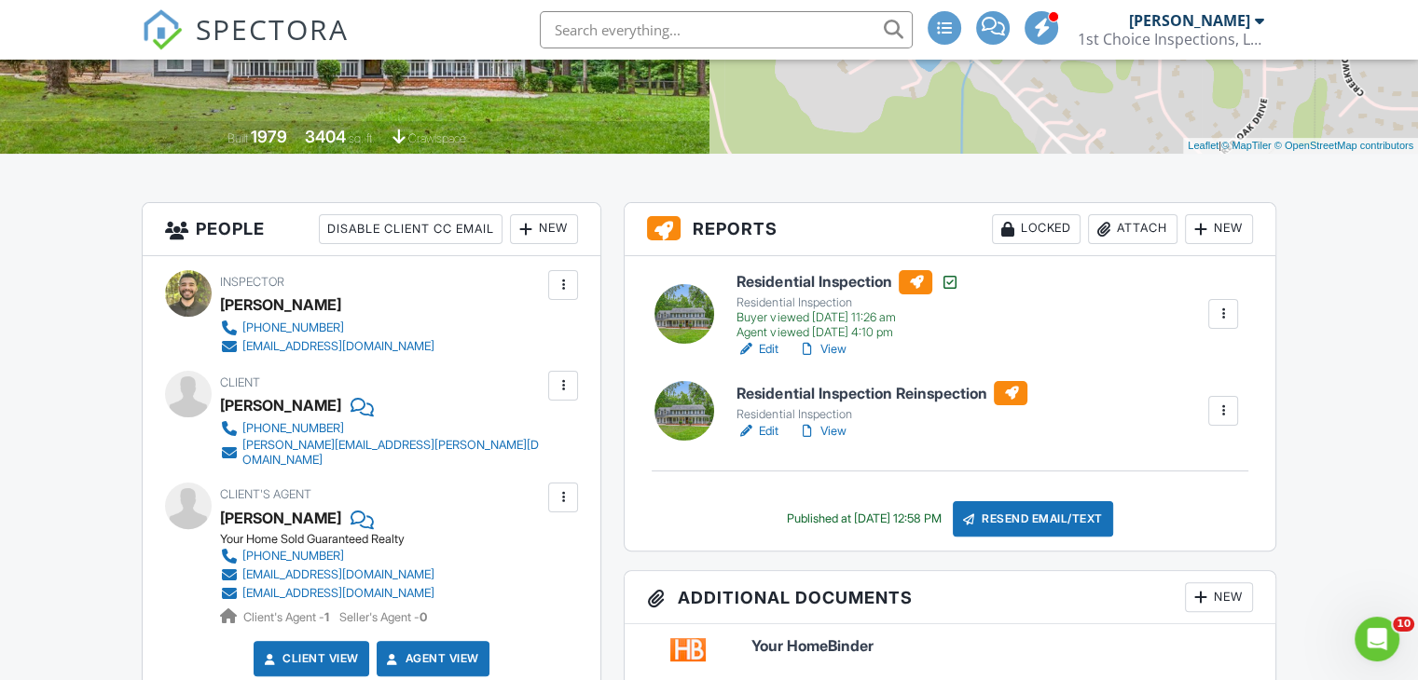
scroll to position [310, 0]
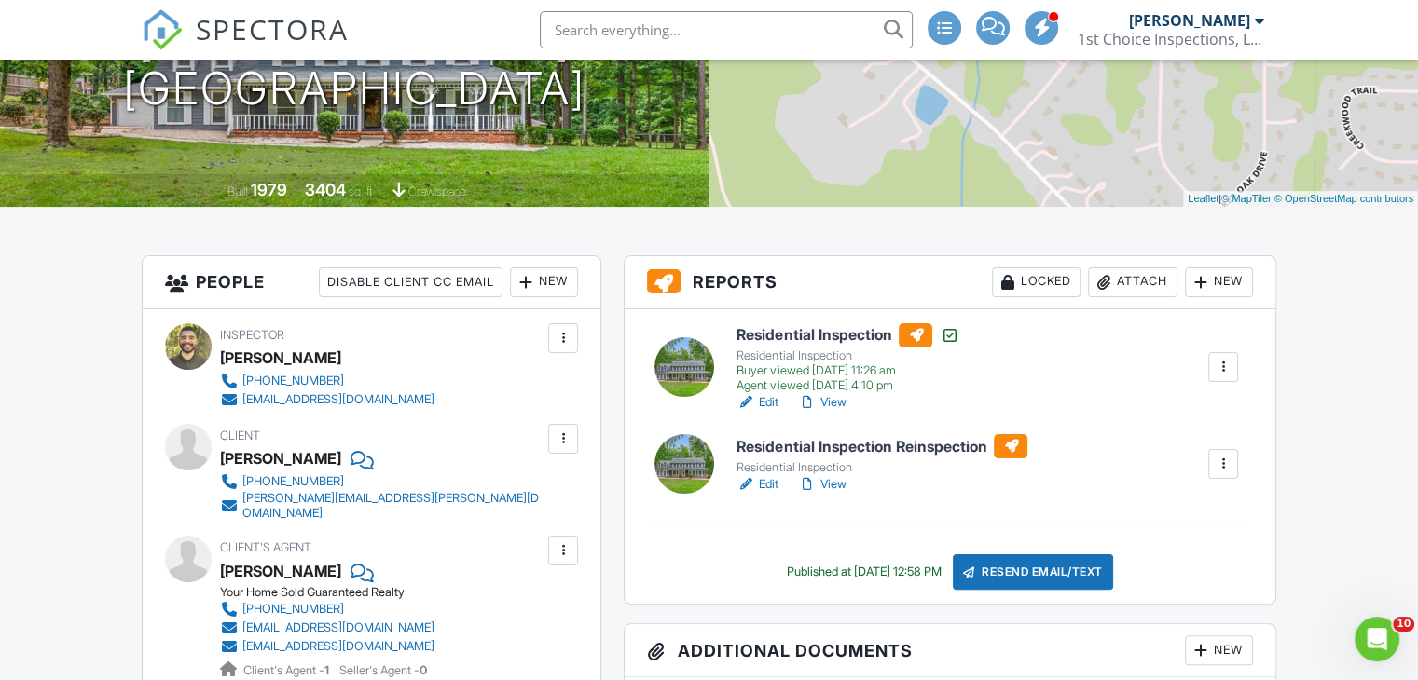
drag, startPoint x: 824, startPoint y: 489, endPoint x: 835, endPoint y: 494, distance: 12.1
click at [825, 490] on link "View" at bounding box center [821, 484] width 48 height 19
